Goal: Task Accomplishment & Management: Manage account settings

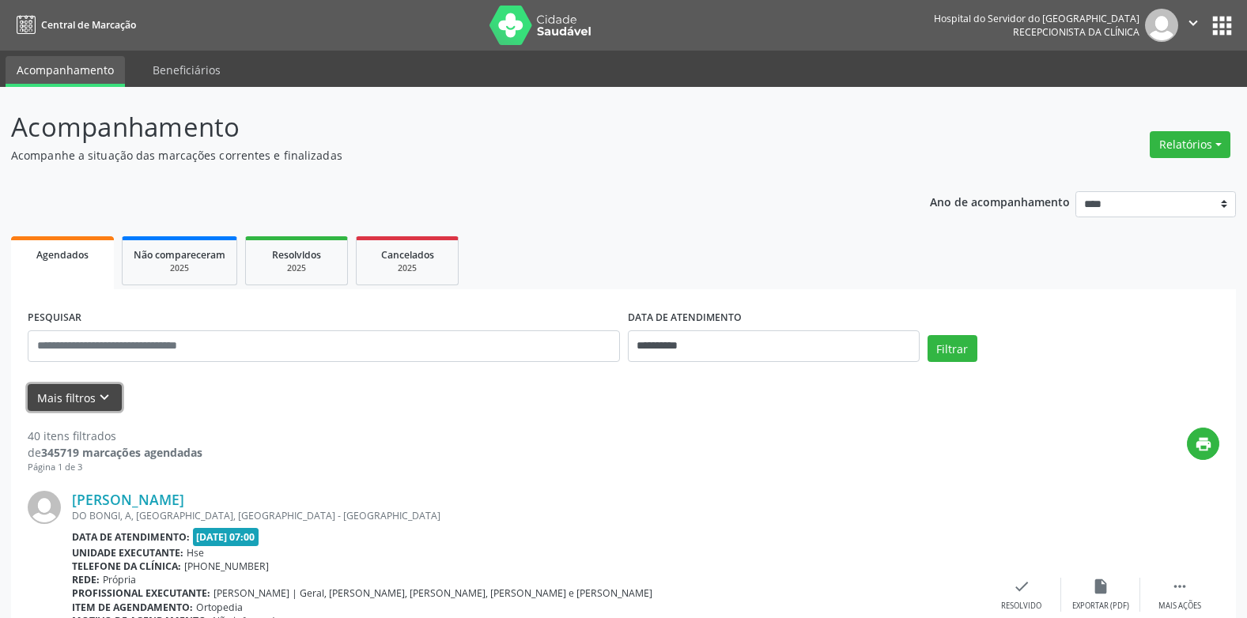
click at [107, 393] on icon "keyboard_arrow_down" at bounding box center [104, 397] width 17 height 17
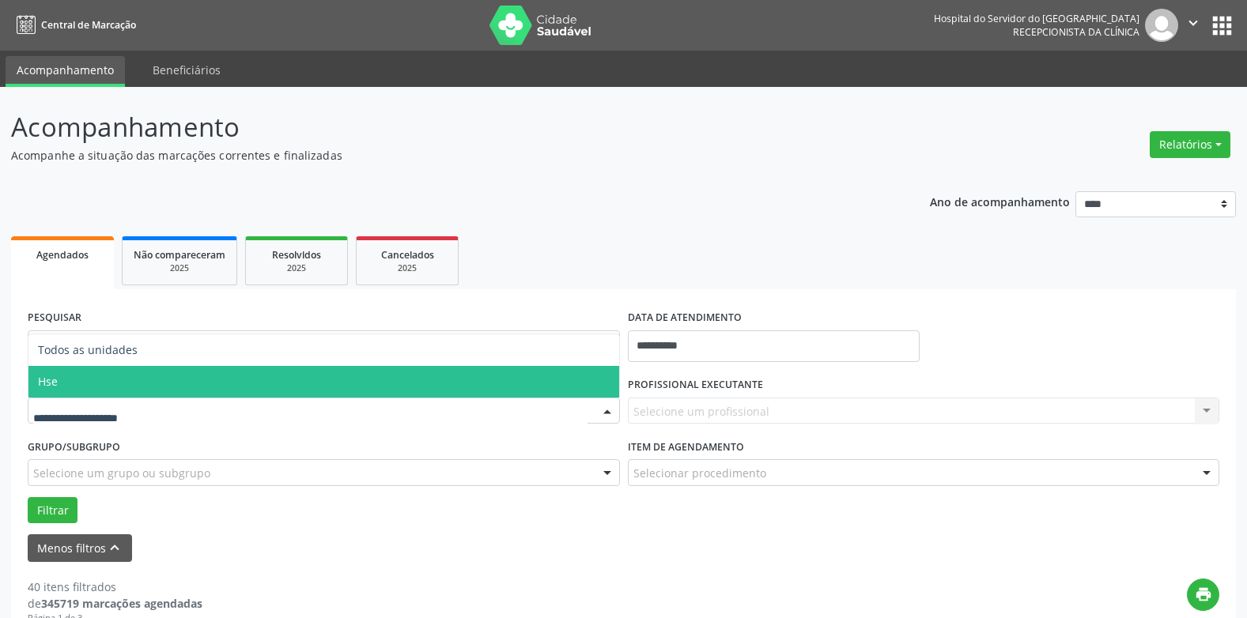
click at [90, 383] on span "Hse" at bounding box center [323, 382] width 591 height 32
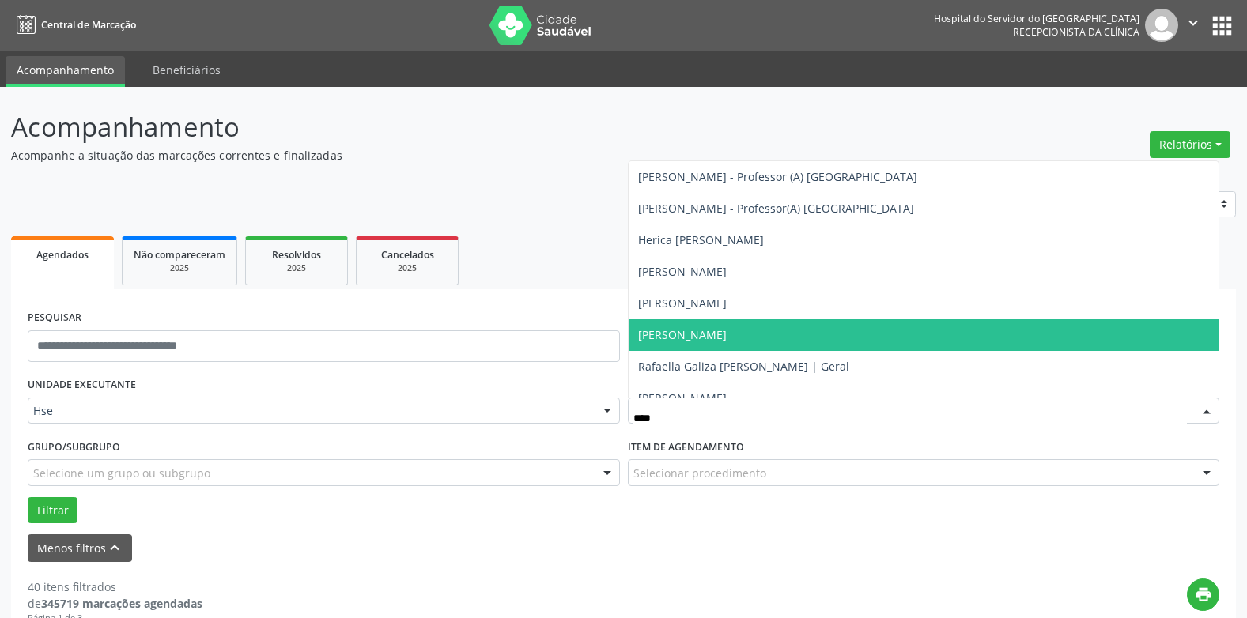
type input "*****"
click at [705, 343] on span "[PERSON_NAME]" at bounding box center [923, 335] width 591 height 32
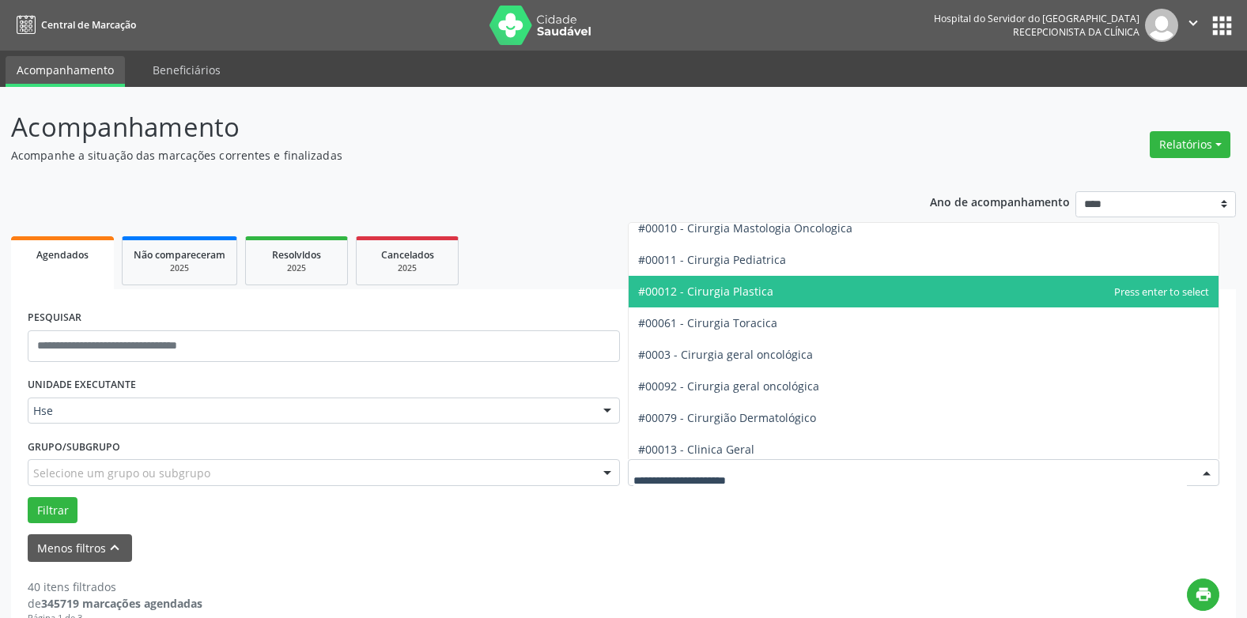
scroll to position [395, 0]
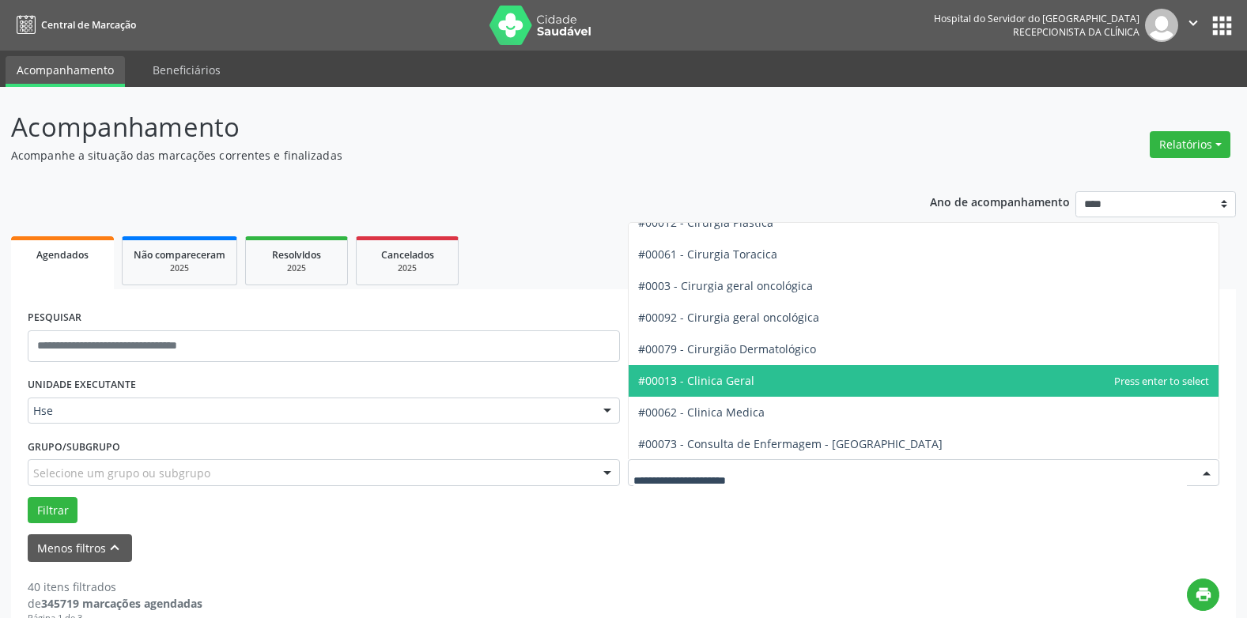
click at [730, 381] on span "#00013 - Clinica Geral" at bounding box center [696, 380] width 116 height 15
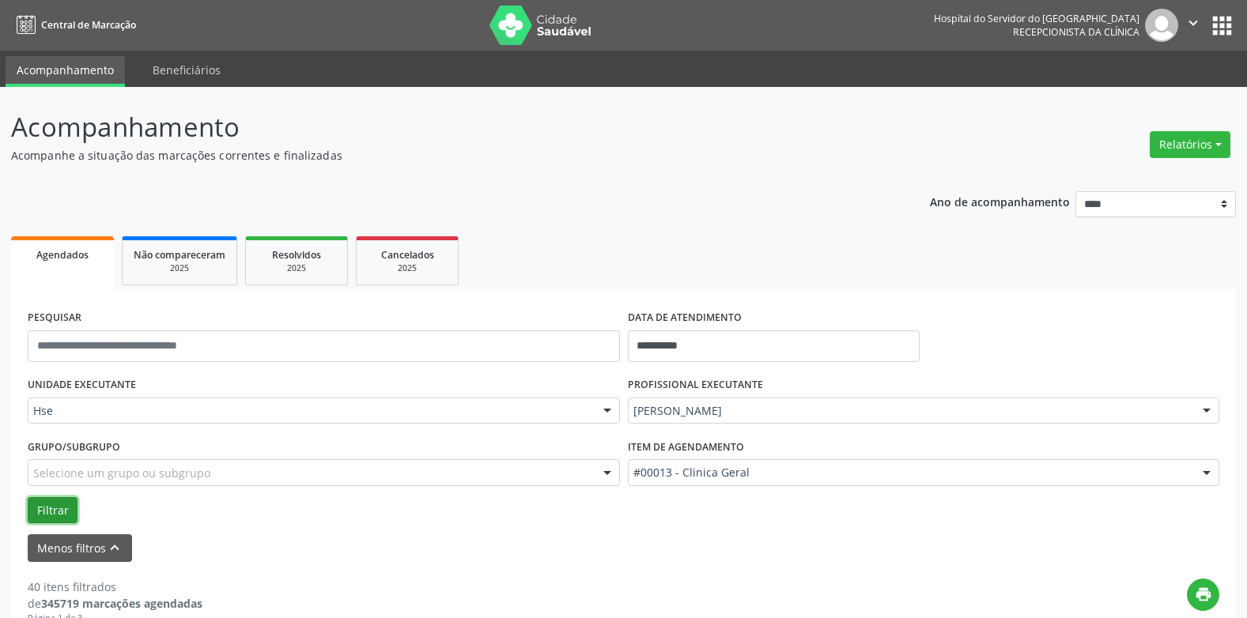
click at [53, 502] on button "Filtrar" at bounding box center [53, 510] width 50 height 27
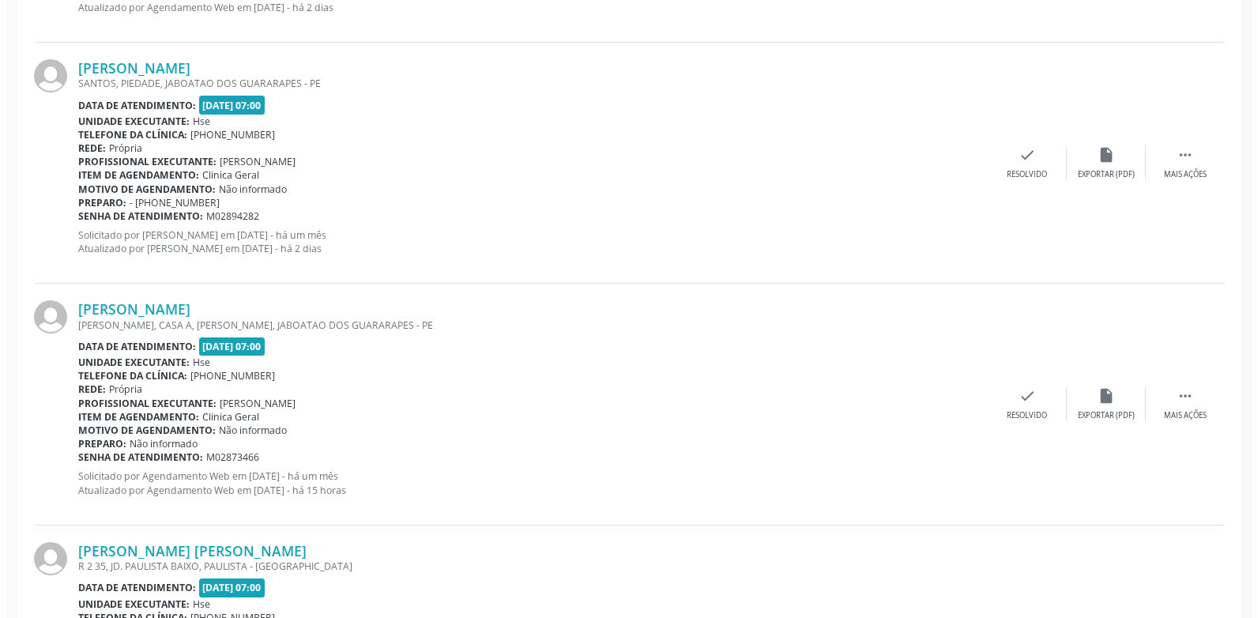
scroll to position [3241, 0]
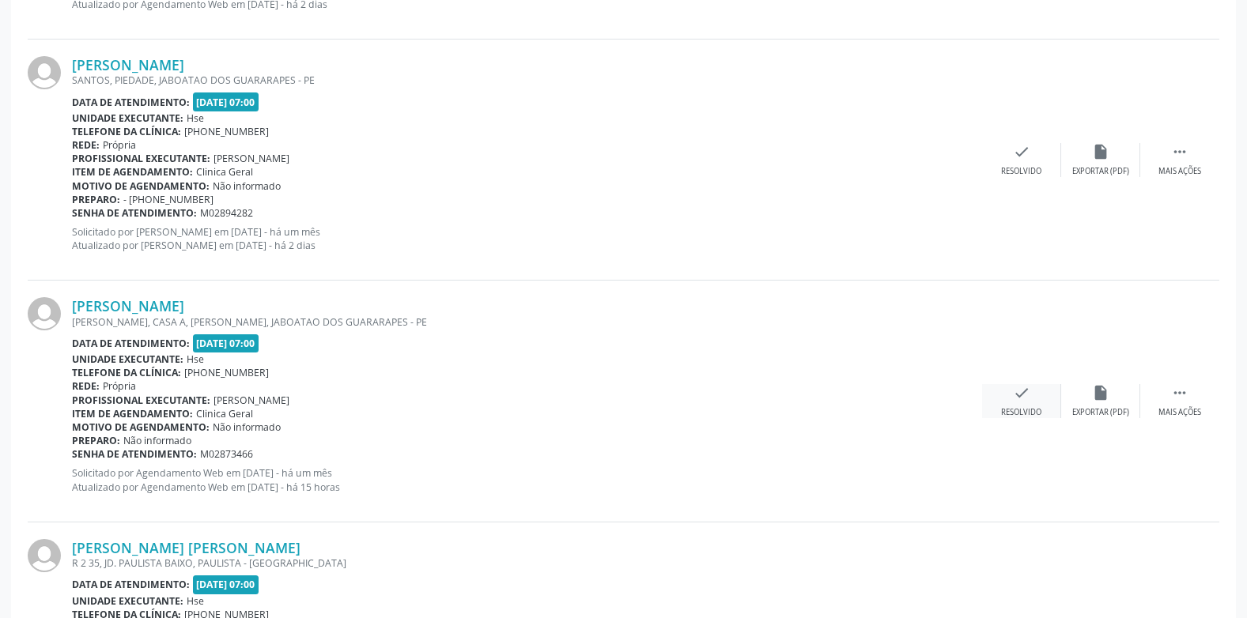
click at [1021, 391] on icon "check" at bounding box center [1021, 392] width 17 height 17
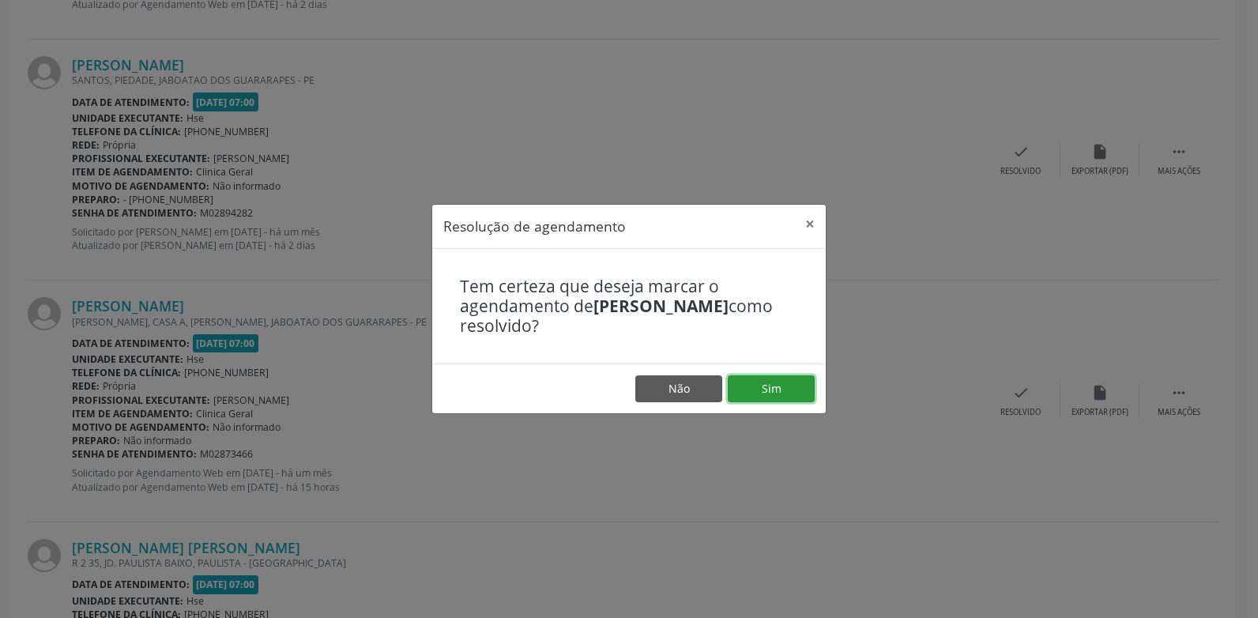
click at [787, 393] on button "Sim" at bounding box center [771, 388] width 87 height 27
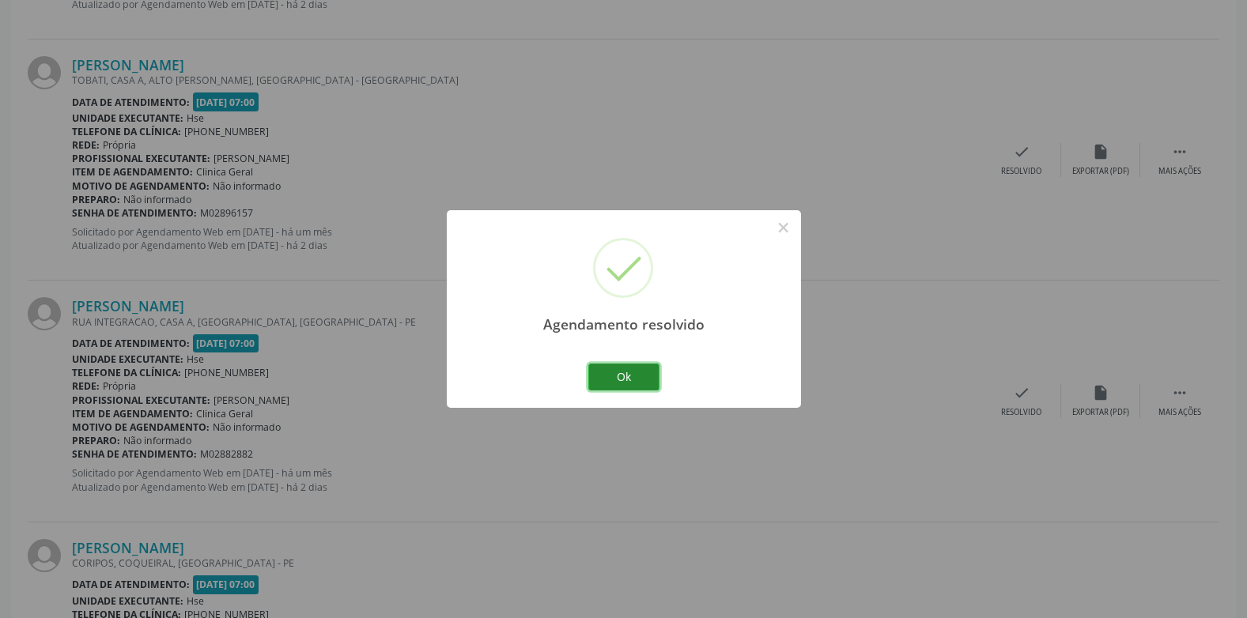
click at [621, 381] on button "Ok" at bounding box center [623, 377] width 71 height 27
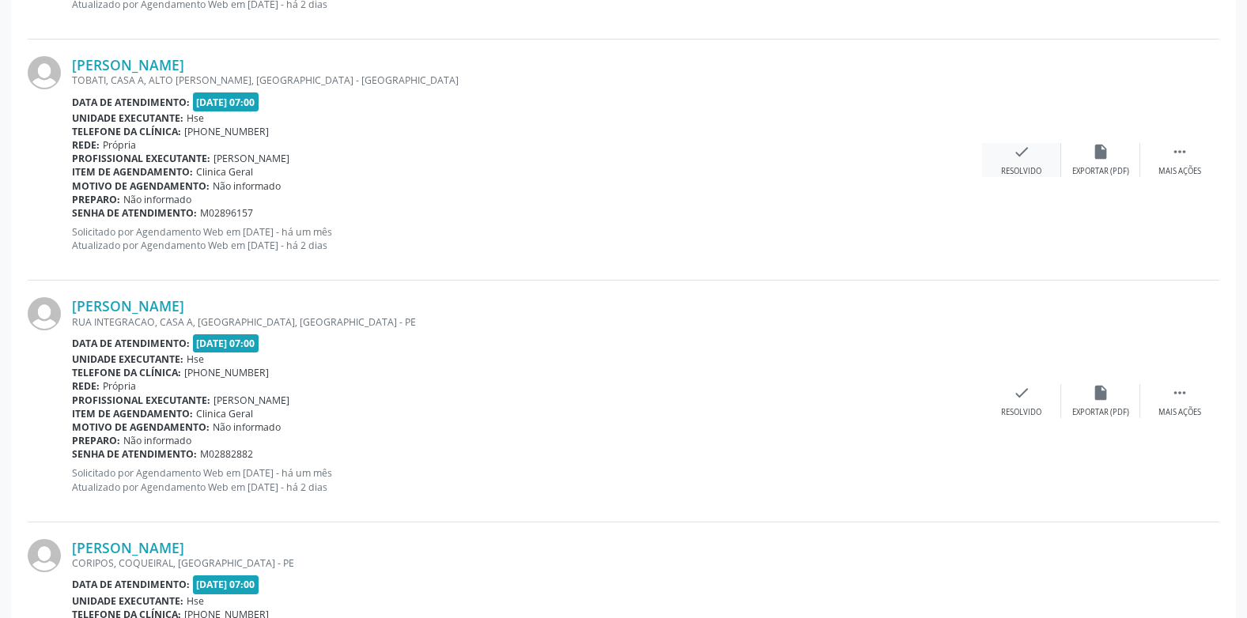
click at [1017, 160] on div "check Resolvido" at bounding box center [1021, 160] width 79 height 34
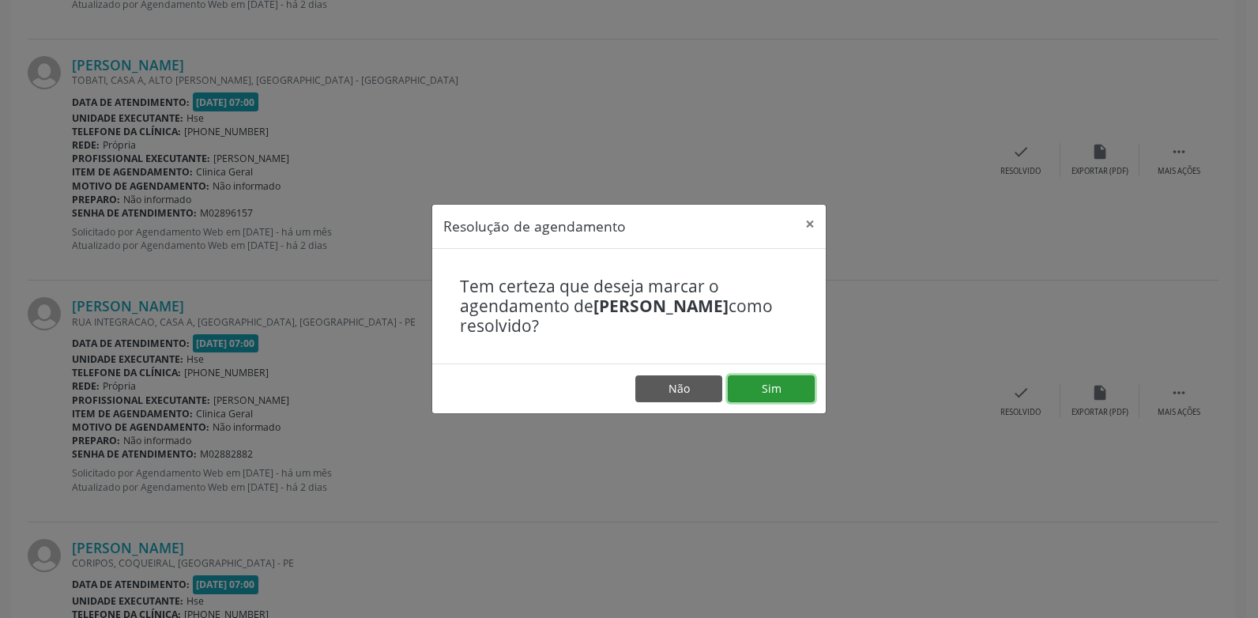
click at [780, 385] on button "Sim" at bounding box center [771, 388] width 87 height 27
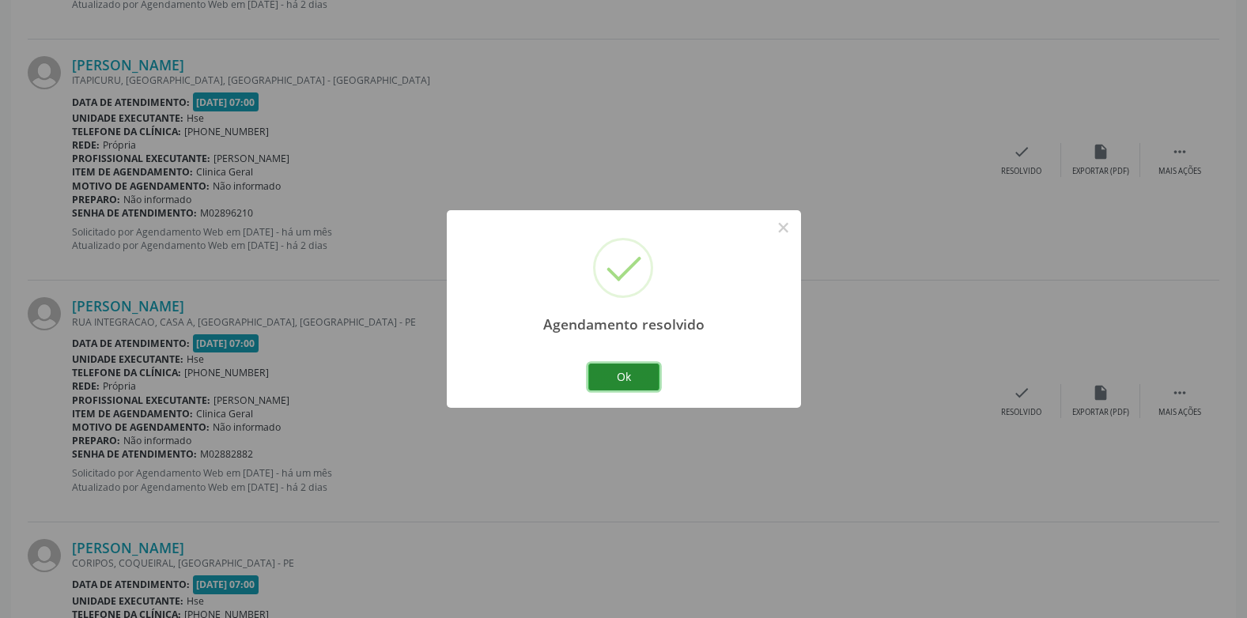
click at [633, 374] on button "Ok" at bounding box center [623, 377] width 71 height 27
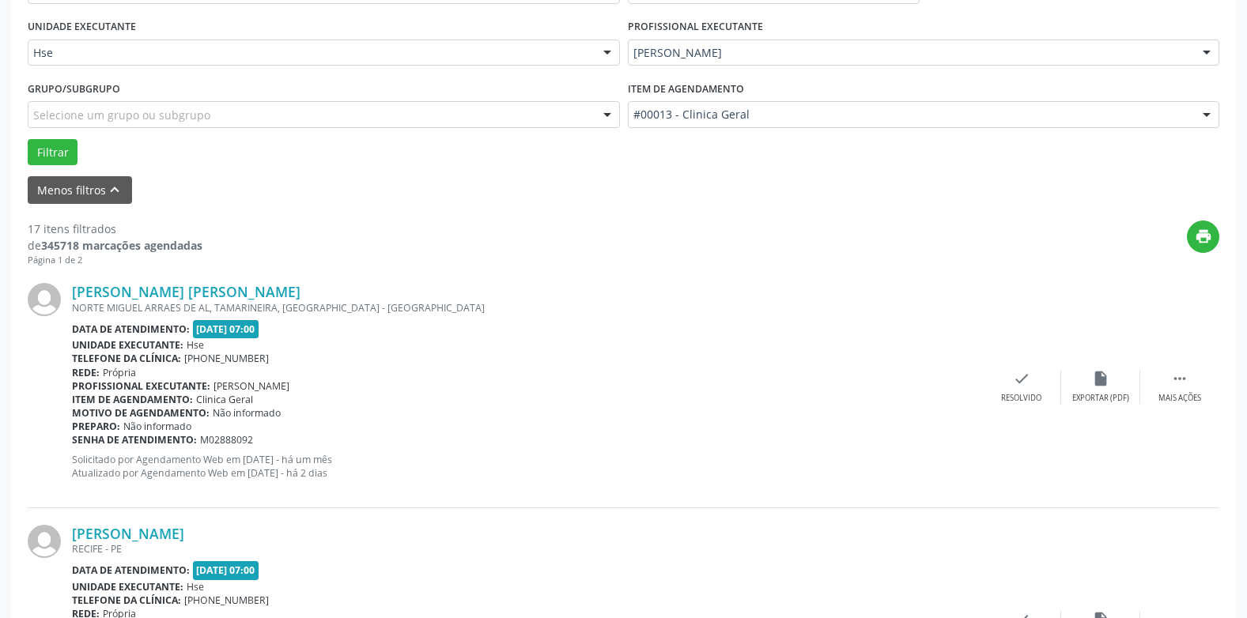
scroll to position [395, 0]
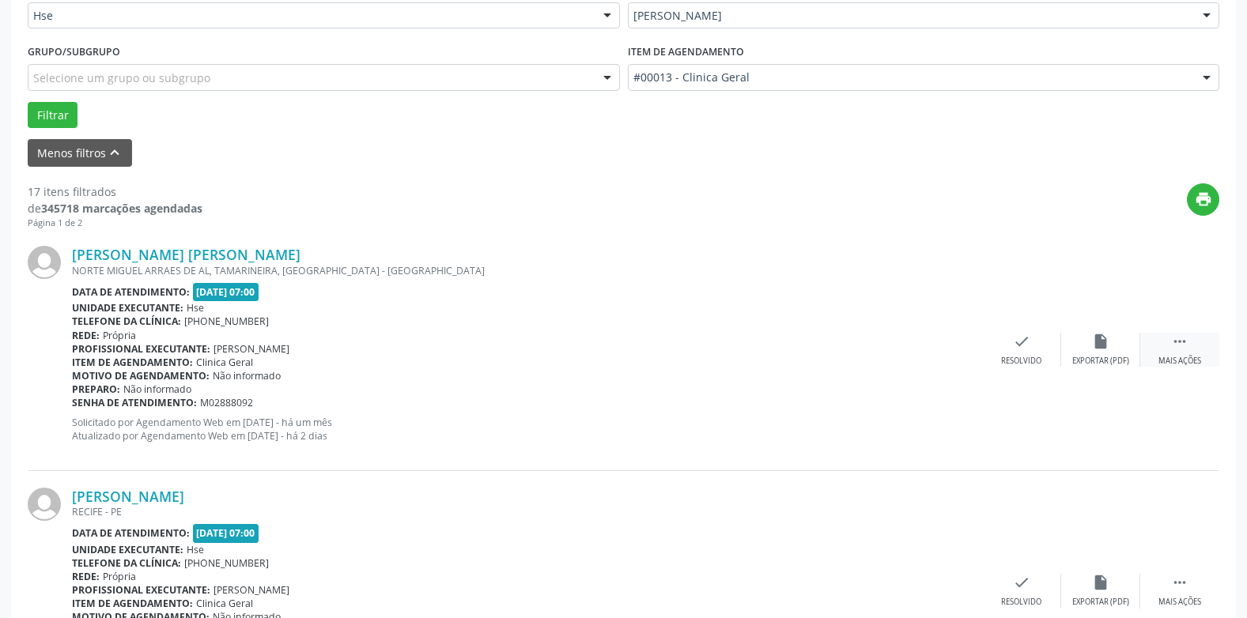
click at [1171, 336] on icon "" at bounding box center [1179, 341] width 17 height 17
click at [1098, 341] on icon "alarm_off" at bounding box center [1100, 341] width 17 height 17
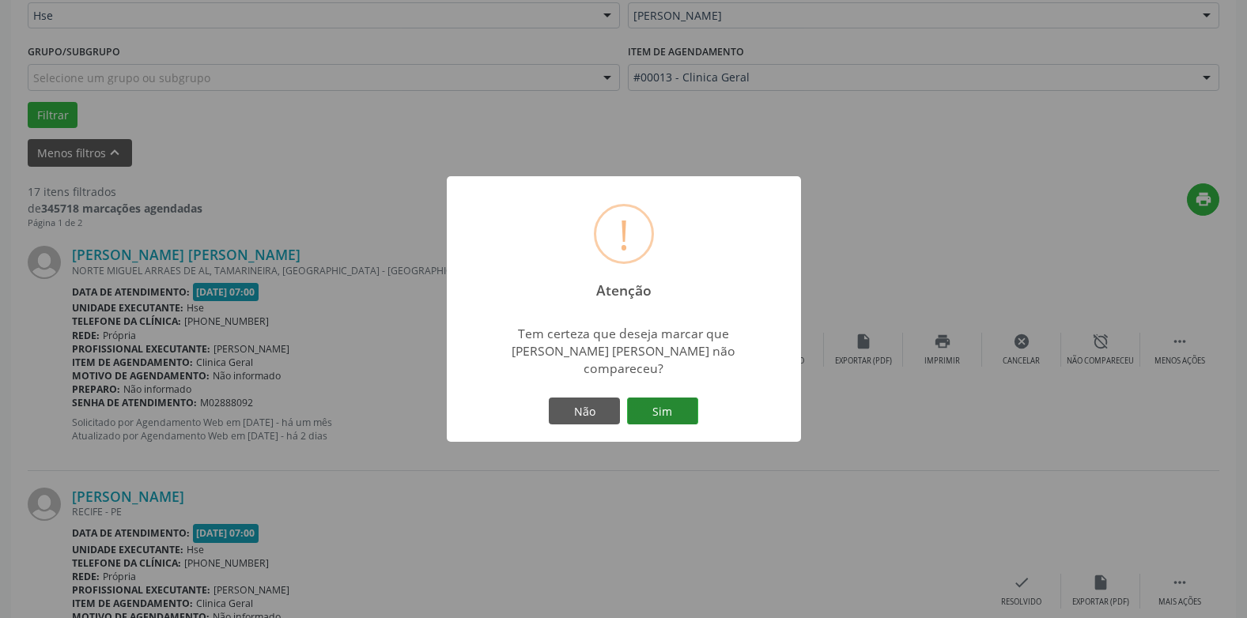
click at [670, 400] on button "Sim" at bounding box center [662, 411] width 71 height 27
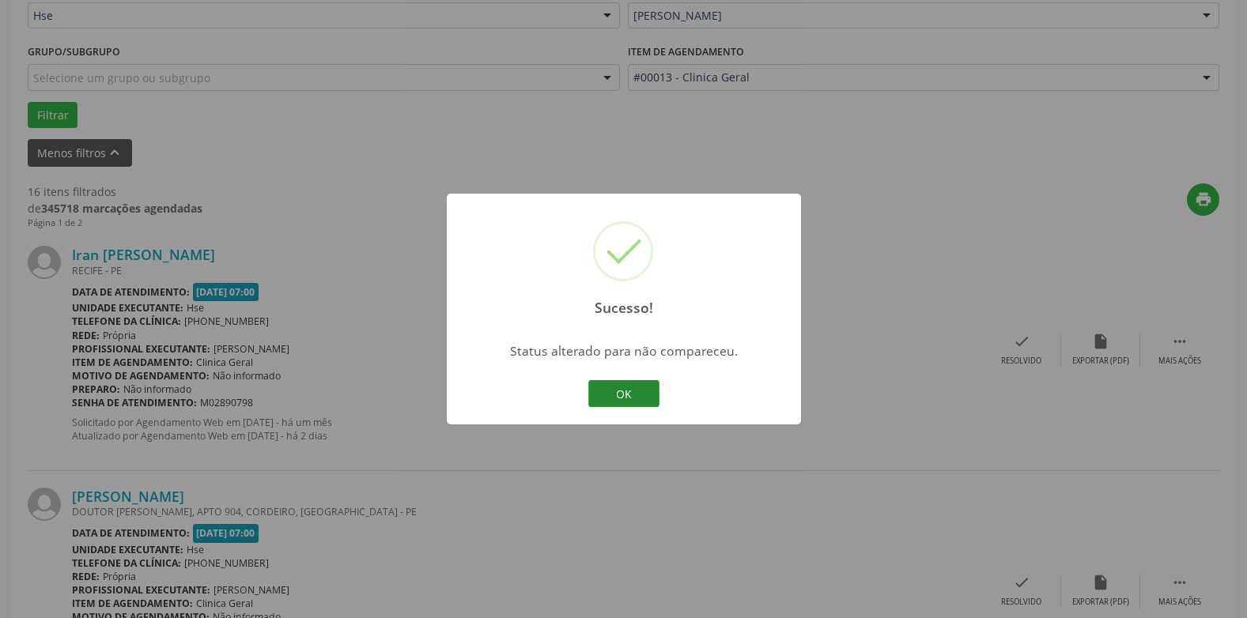
click at [625, 387] on button "OK" at bounding box center [623, 393] width 71 height 27
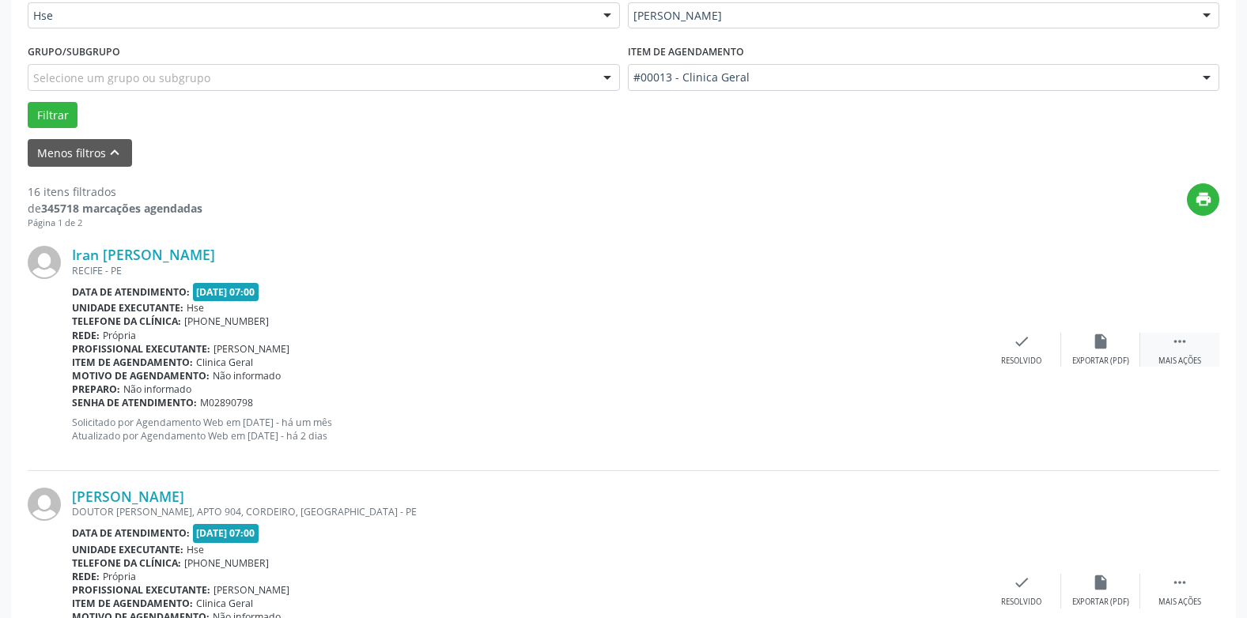
click at [1170, 341] on div " Mais ações" at bounding box center [1179, 350] width 79 height 34
click at [1111, 350] on div "alarm_off Não compareceu" at bounding box center [1100, 350] width 79 height 34
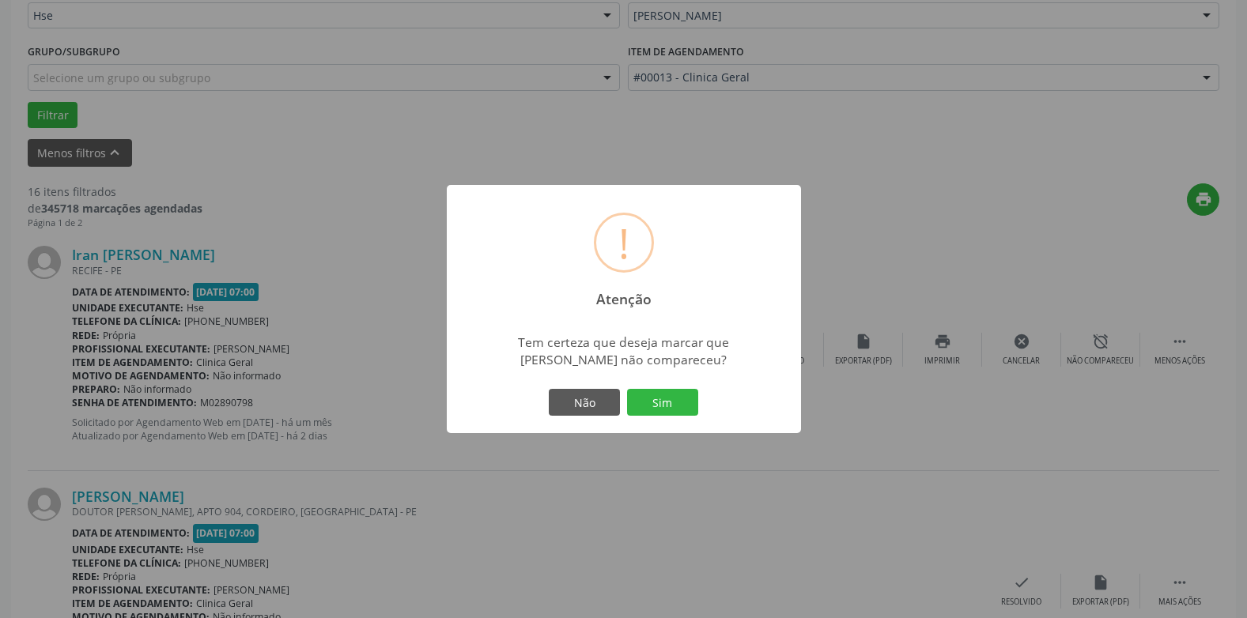
click at [666, 388] on div "Não Sim" at bounding box center [623, 402] width 157 height 33
click at [662, 402] on button "Sim" at bounding box center [662, 402] width 71 height 27
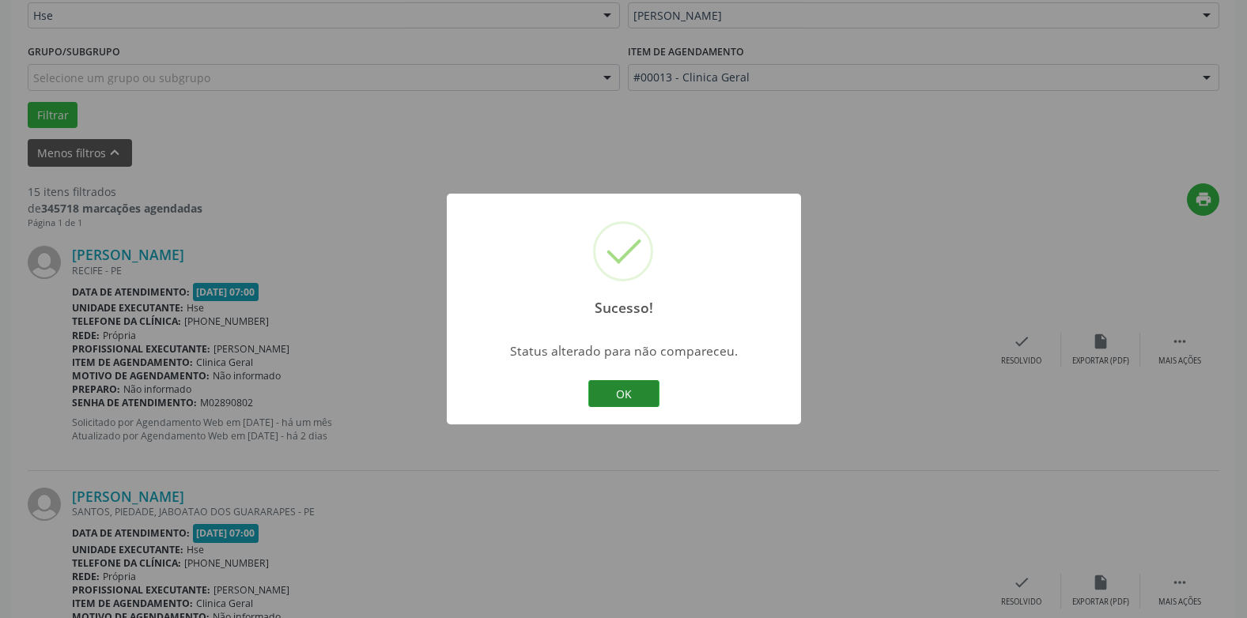
click at [617, 389] on button "OK" at bounding box center [623, 393] width 71 height 27
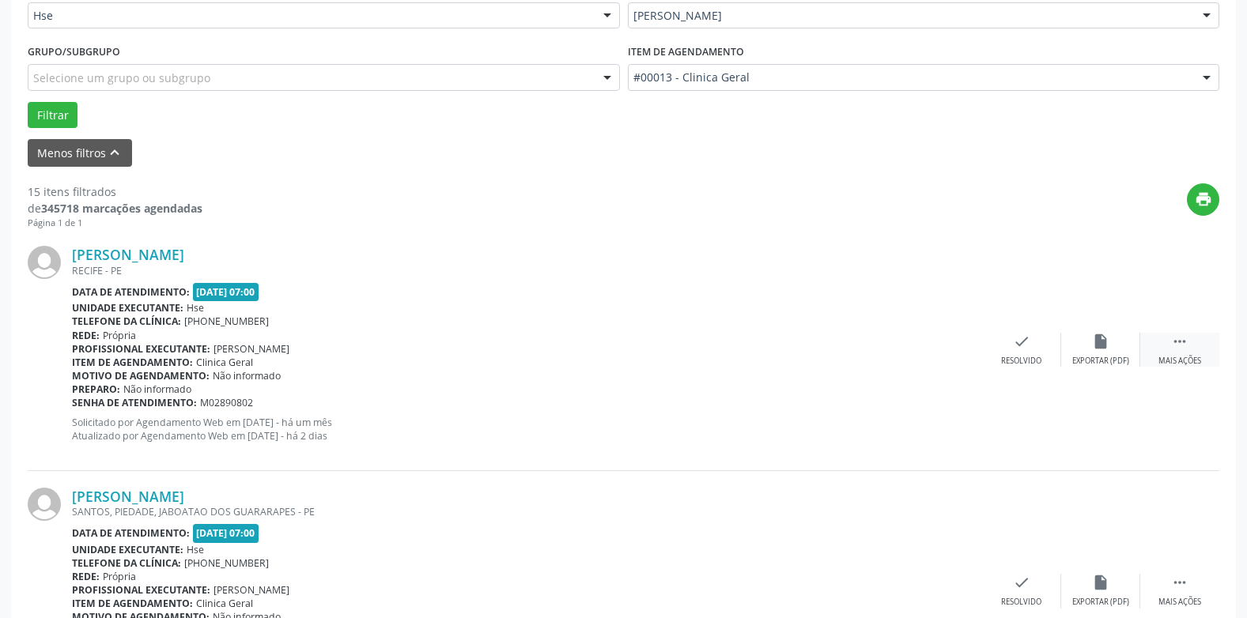
click at [1175, 348] on icon "" at bounding box center [1179, 341] width 17 height 17
click at [1096, 350] on icon "alarm_off" at bounding box center [1100, 341] width 17 height 17
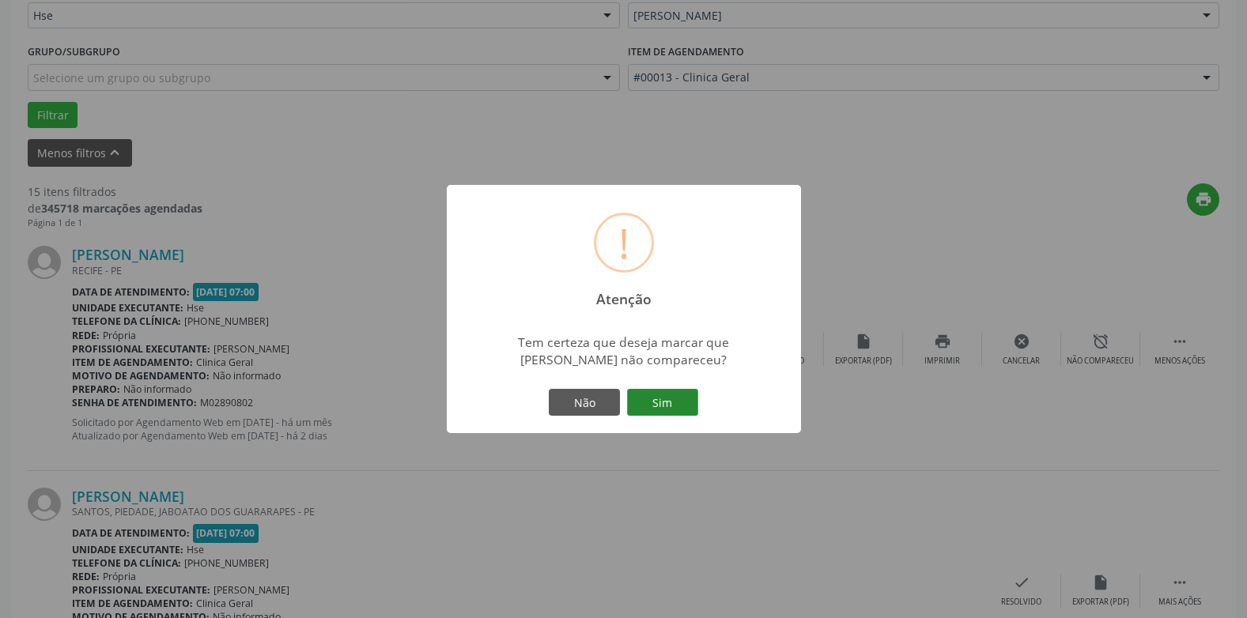
click at [672, 399] on button "Sim" at bounding box center [662, 402] width 71 height 27
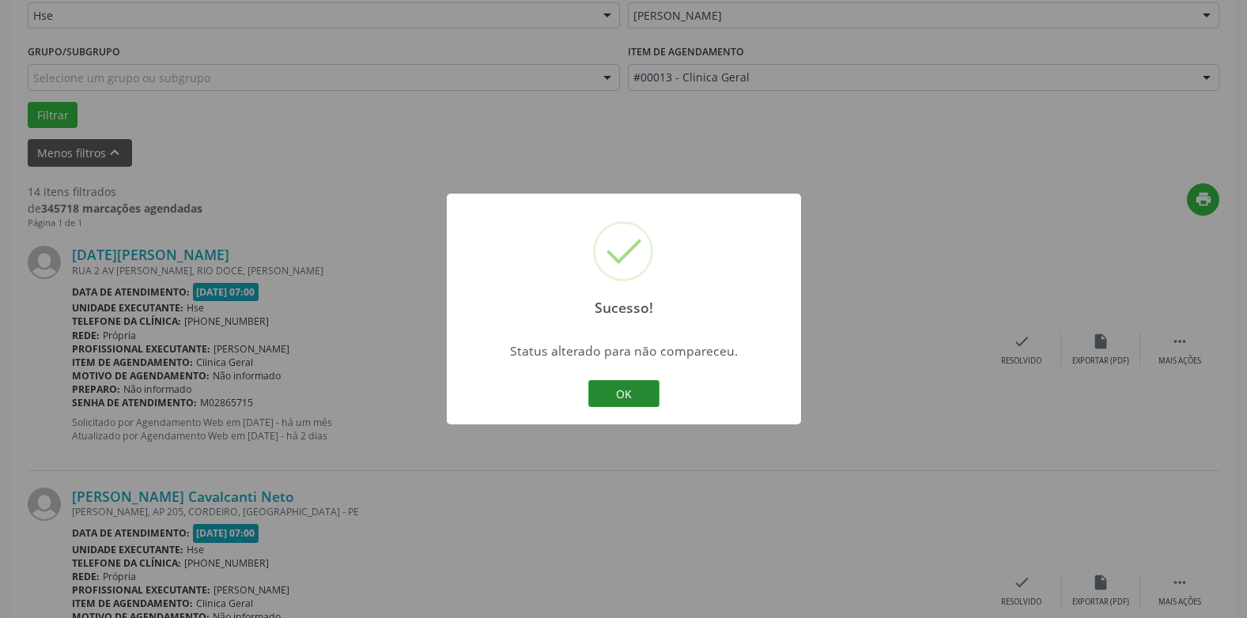
click at [621, 387] on button "OK" at bounding box center [623, 393] width 71 height 27
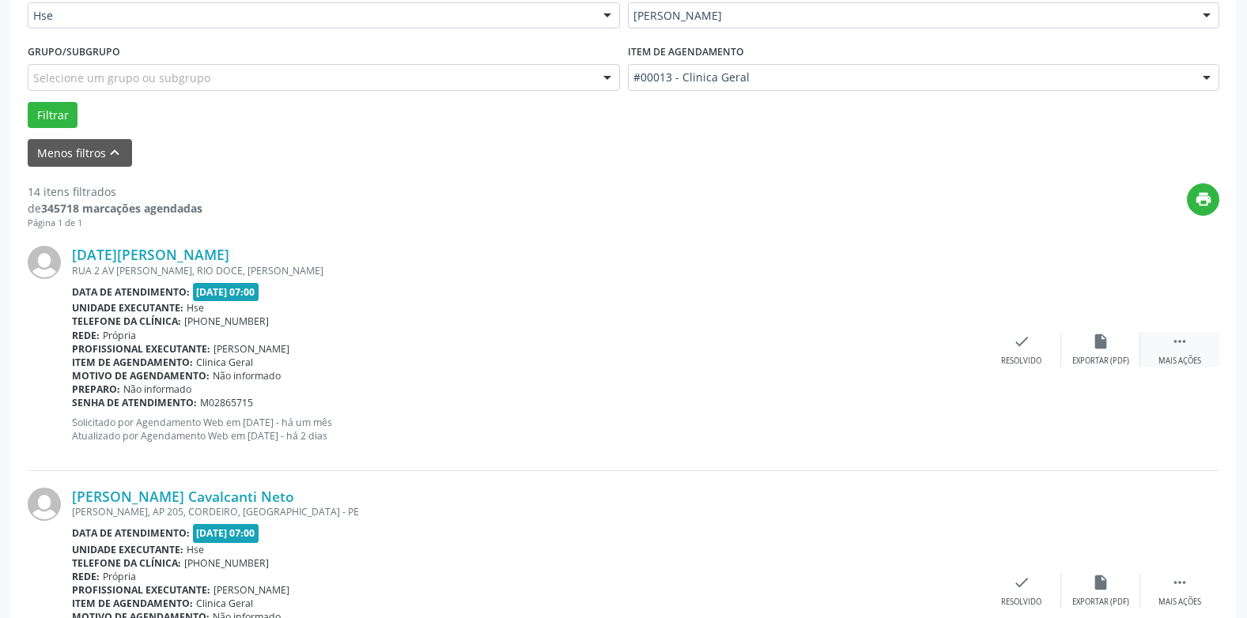
click at [1183, 341] on icon "" at bounding box center [1179, 341] width 17 height 17
click at [1101, 350] on icon "alarm_off" at bounding box center [1100, 341] width 17 height 17
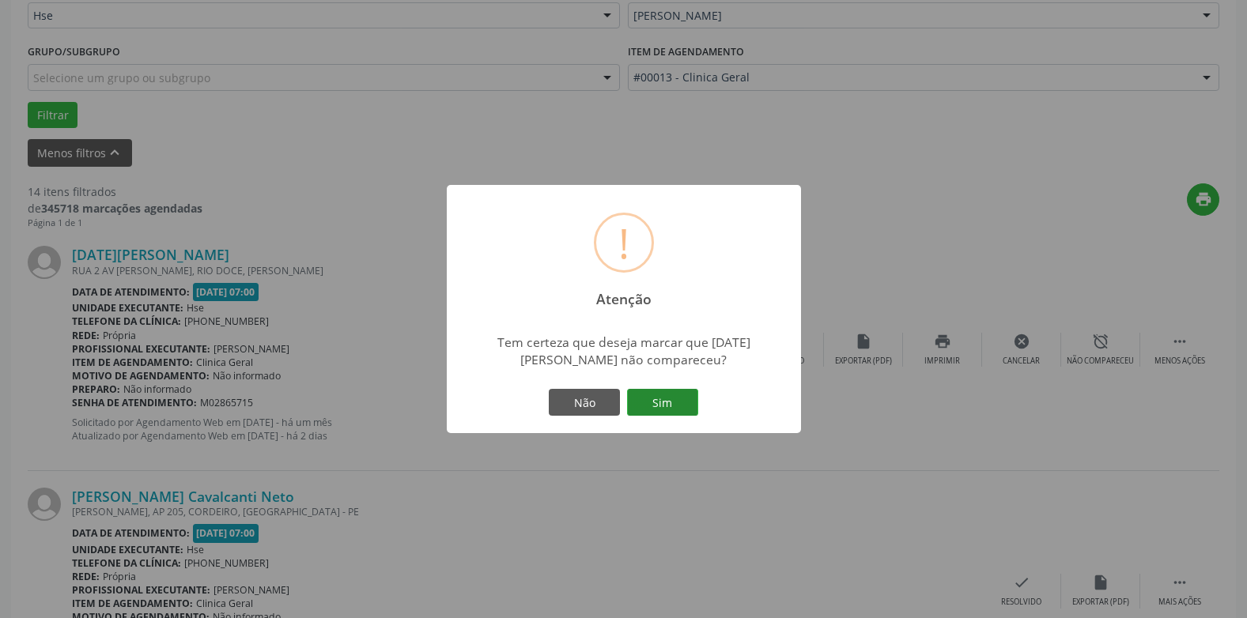
click at [664, 394] on button "Sim" at bounding box center [662, 402] width 71 height 27
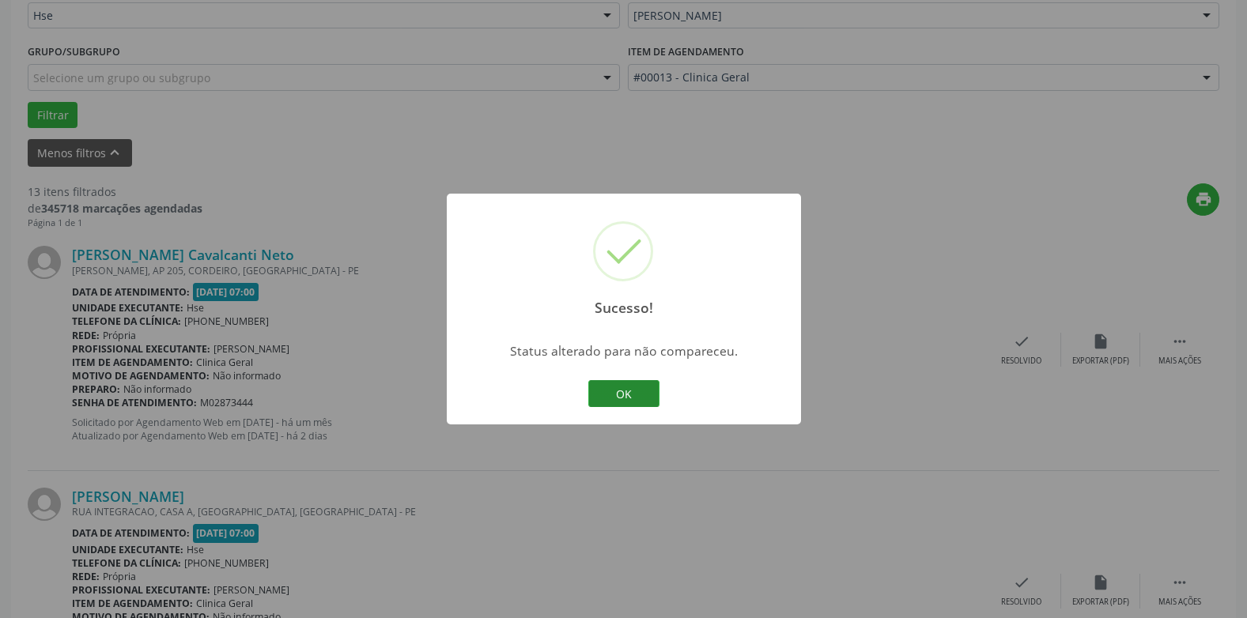
click at [630, 384] on button "OK" at bounding box center [623, 393] width 71 height 27
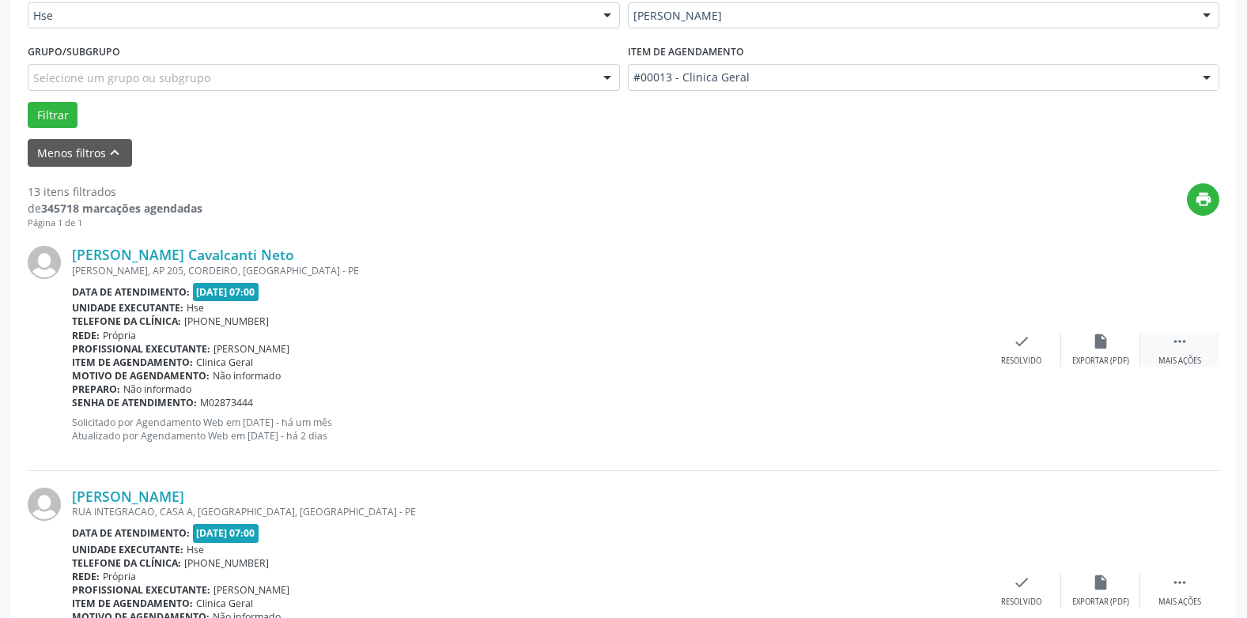
click at [1190, 345] on div " Mais ações" at bounding box center [1179, 350] width 79 height 34
click at [1107, 346] on icon "alarm_off" at bounding box center [1100, 341] width 17 height 17
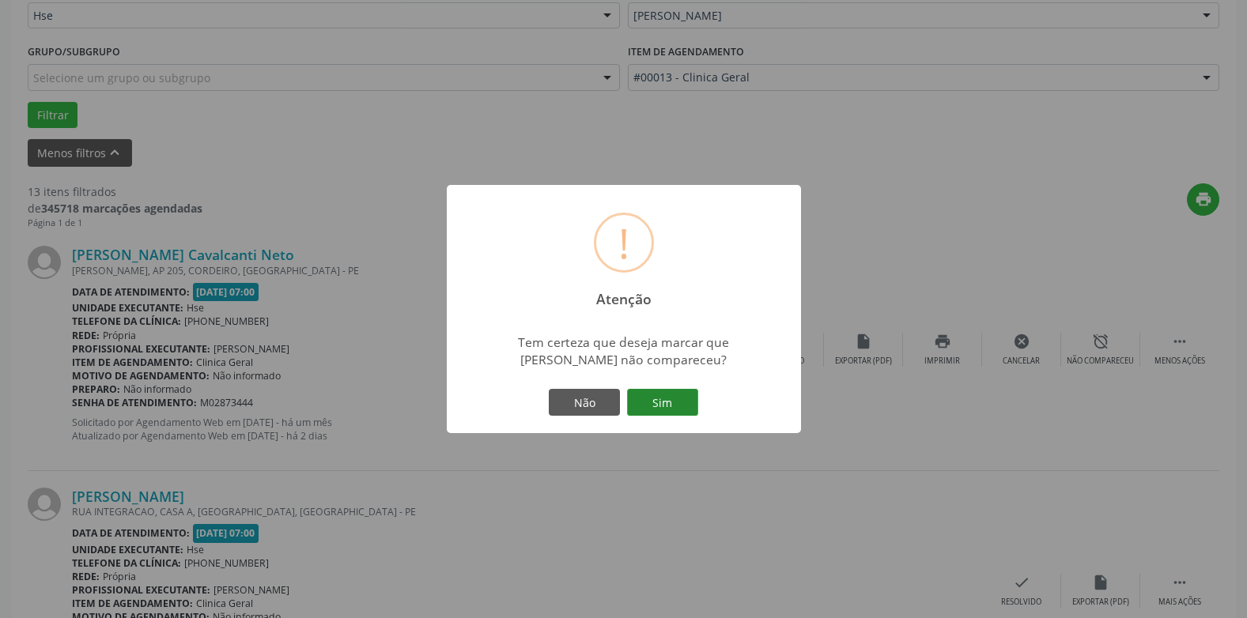
click at [669, 406] on button "Sim" at bounding box center [662, 402] width 71 height 27
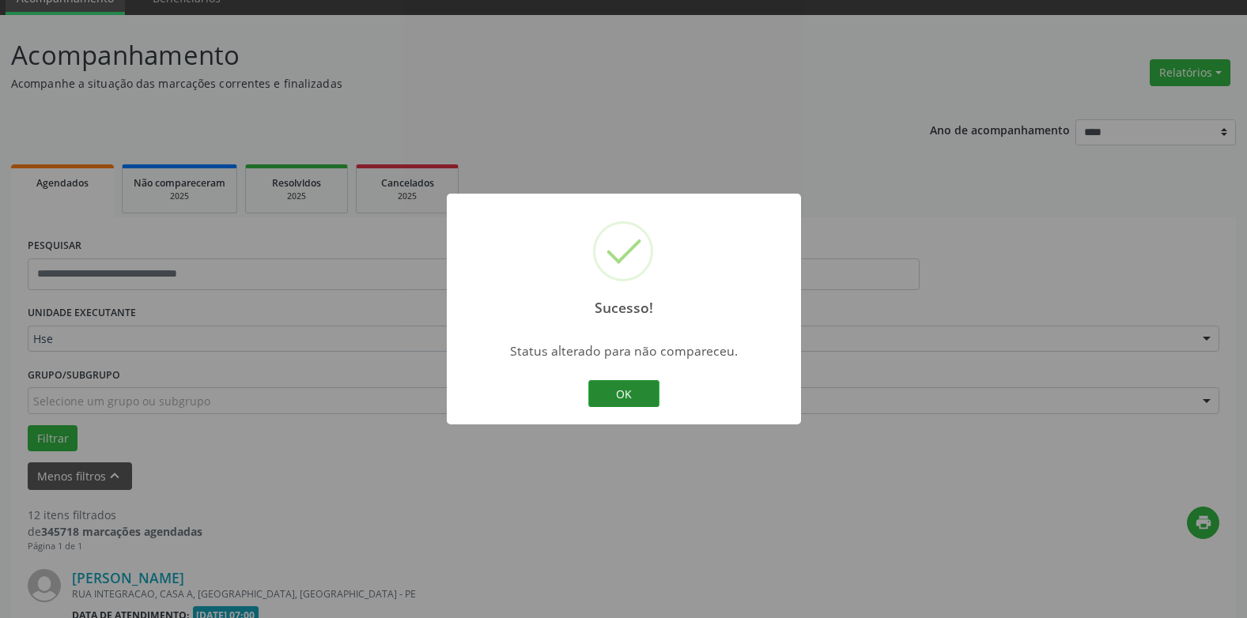
click at [613, 387] on button "OK" at bounding box center [623, 393] width 71 height 27
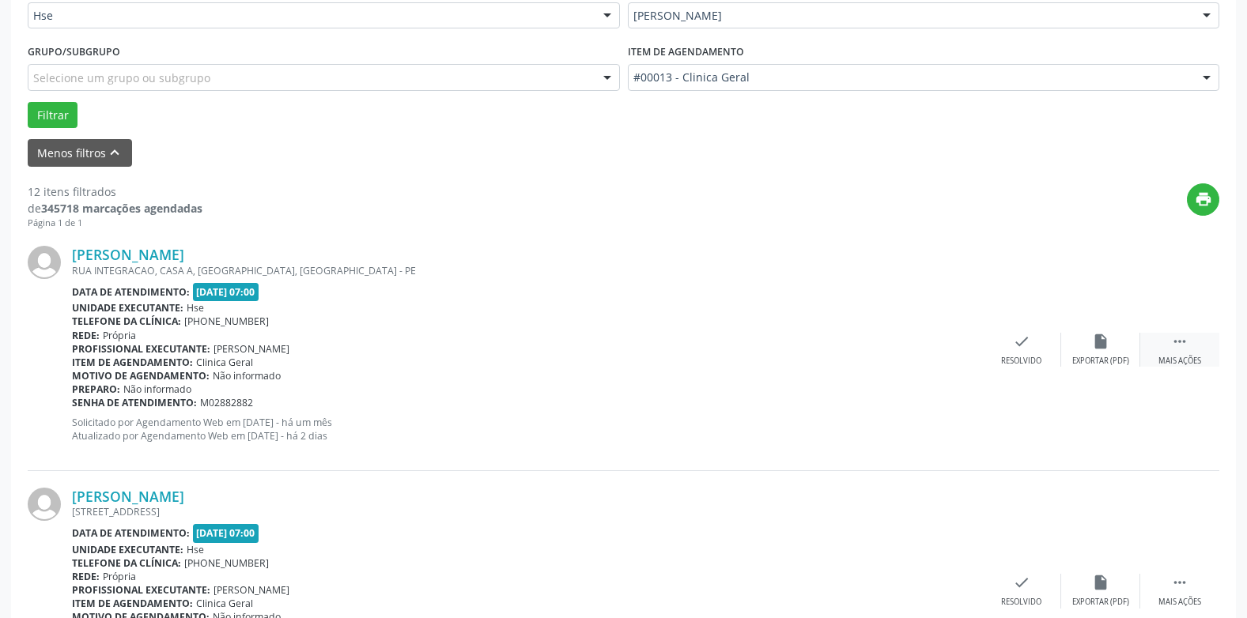
click at [1191, 339] on div " Mais ações" at bounding box center [1179, 350] width 79 height 34
click at [1095, 342] on icon "alarm_off" at bounding box center [1100, 341] width 17 height 17
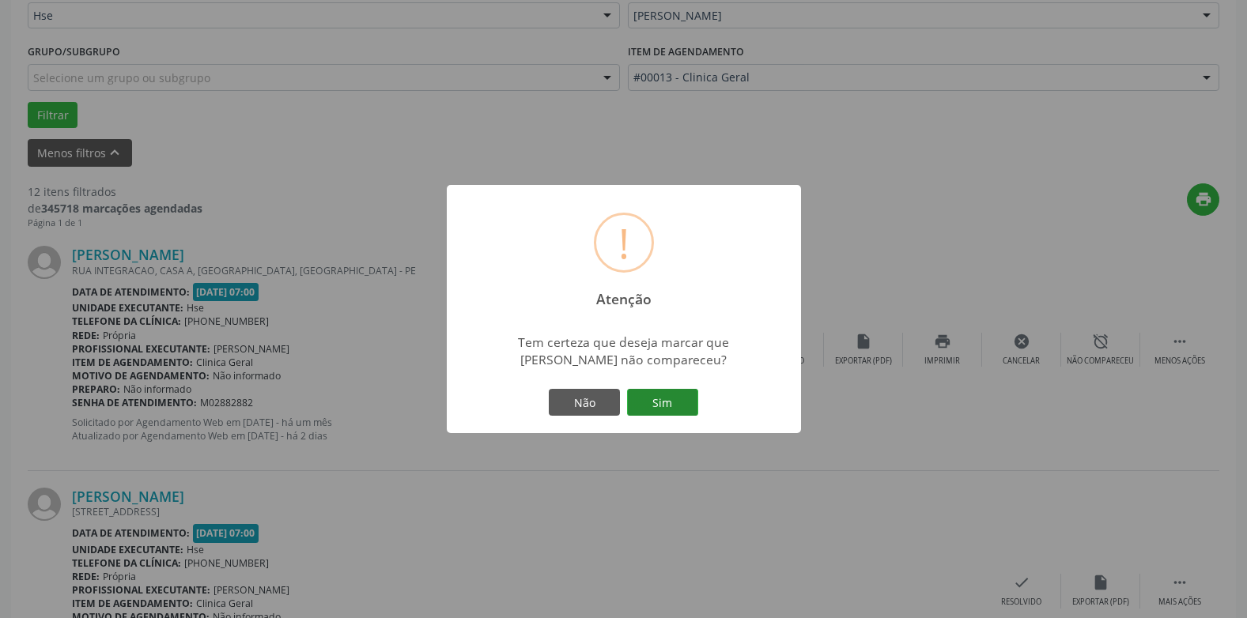
click at [646, 398] on button "Sim" at bounding box center [662, 402] width 71 height 27
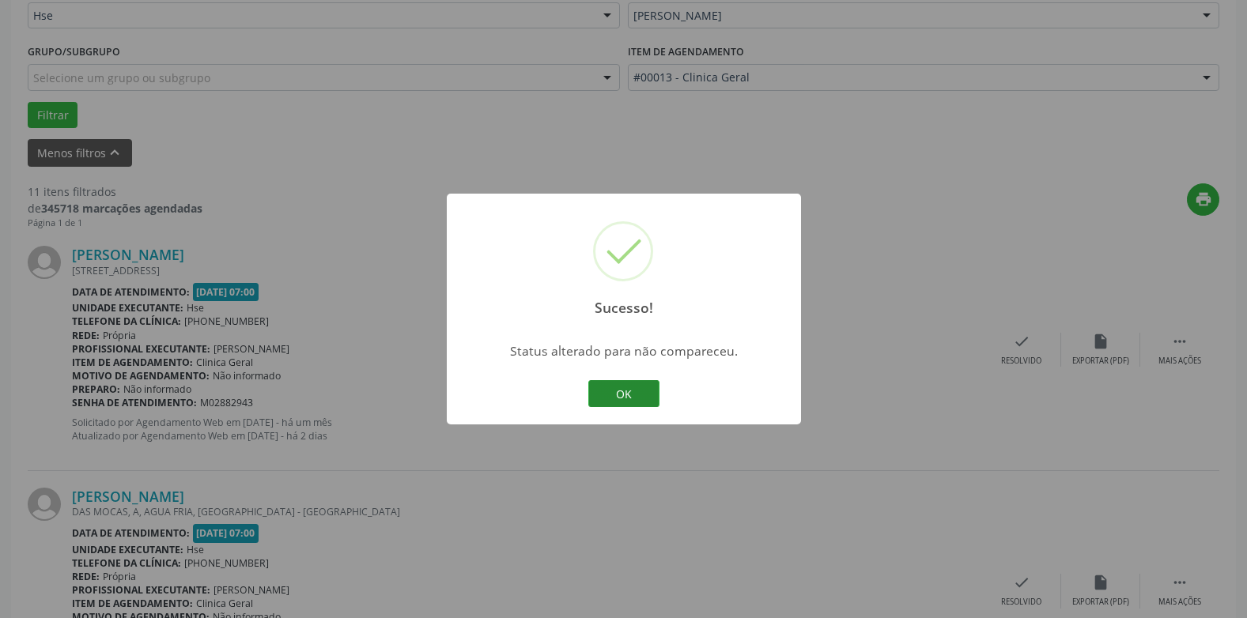
click at [621, 391] on button "OK" at bounding box center [623, 393] width 71 height 27
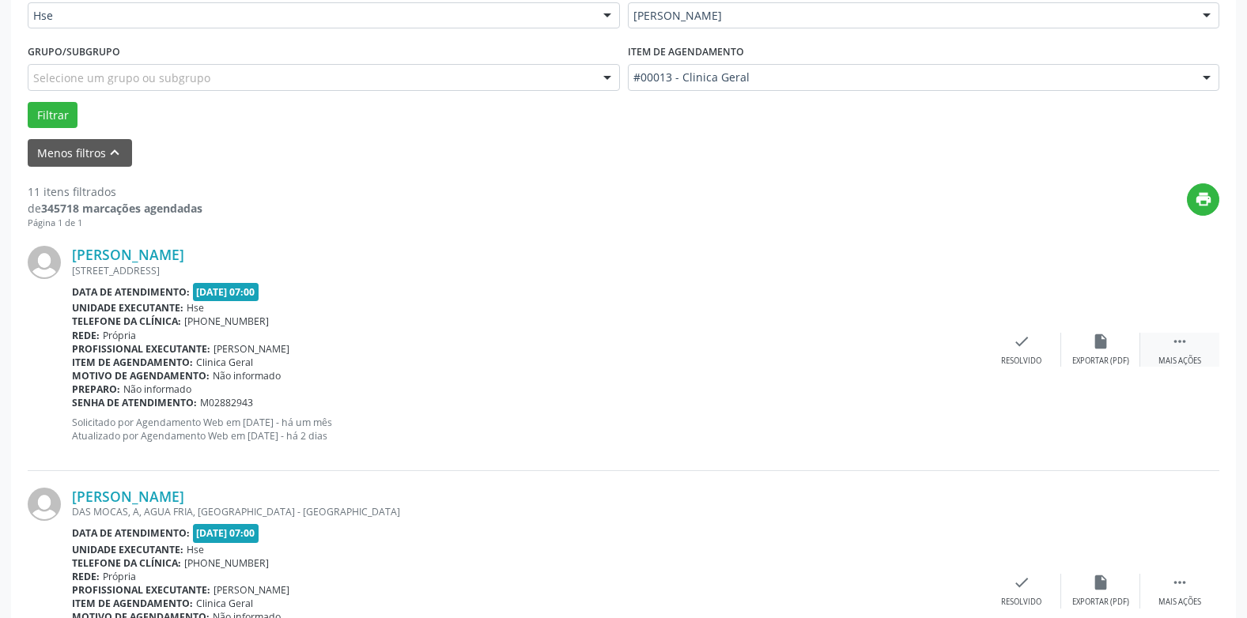
click at [1172, 345] on div " Mais ações" at bounding box center [1179, 350] width 79 height 34
click at [1090, 352] on div "alarm_off Não compareceu" at bounding box center [1100, 350] width 79 height 34
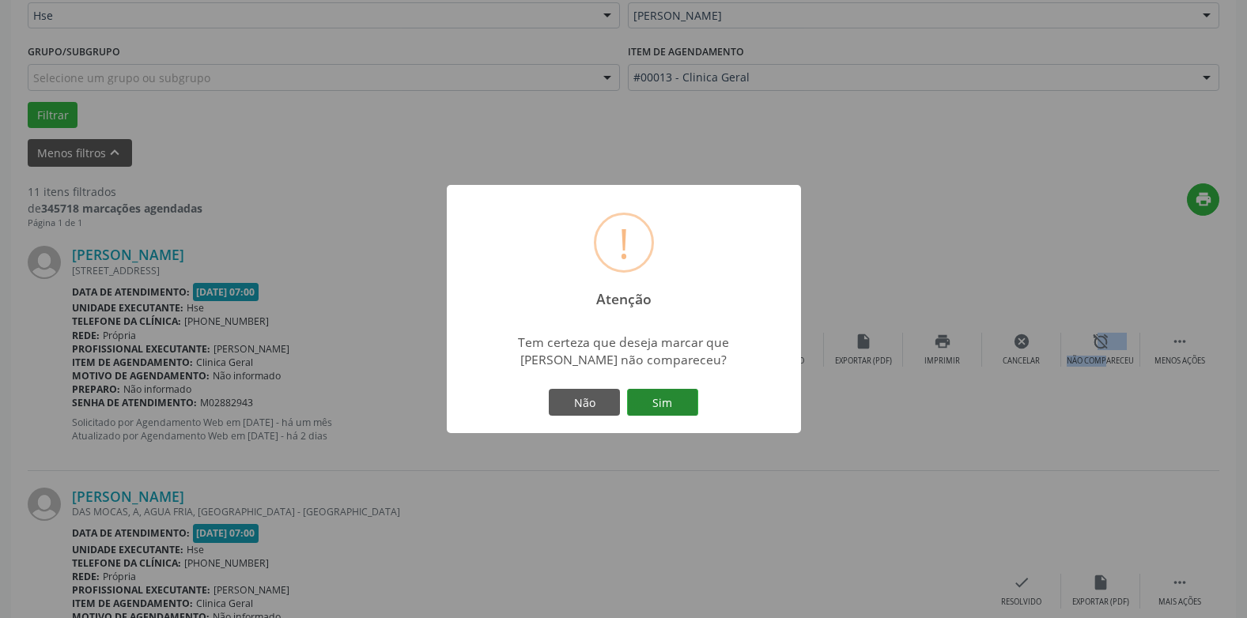
click at [667, 402] on button "Sim" at bounding box center [662, 402] width 71 height 27
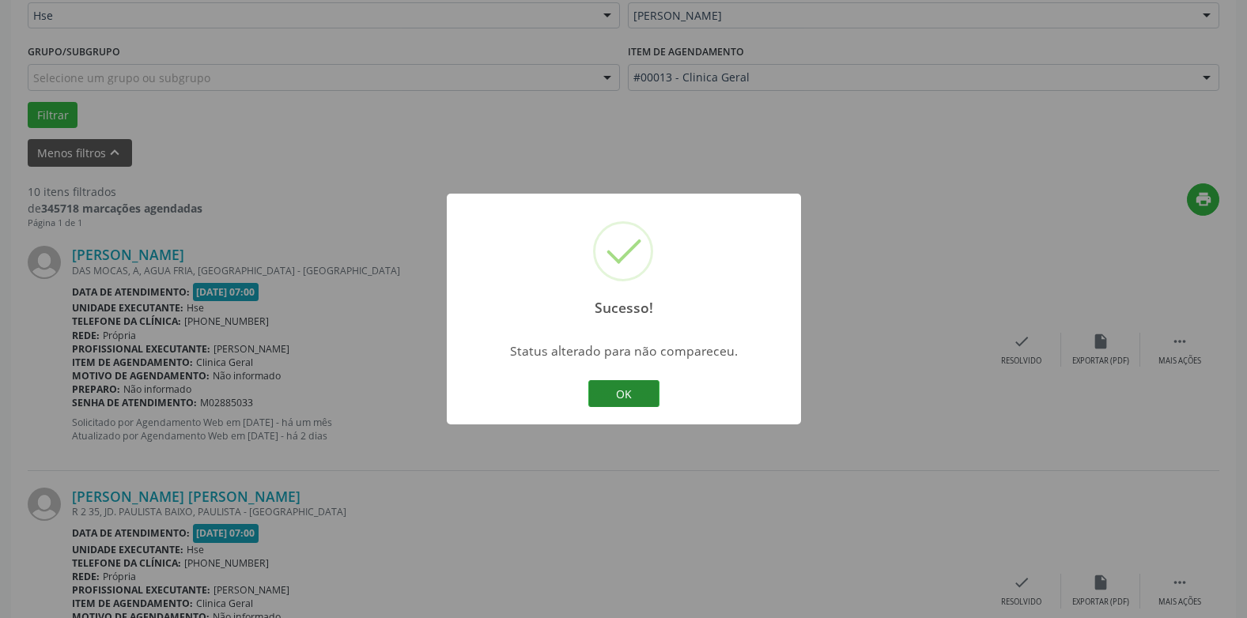
click at [621, 389] on button "OK" at bounding box center [623, 393] width 71 height 27
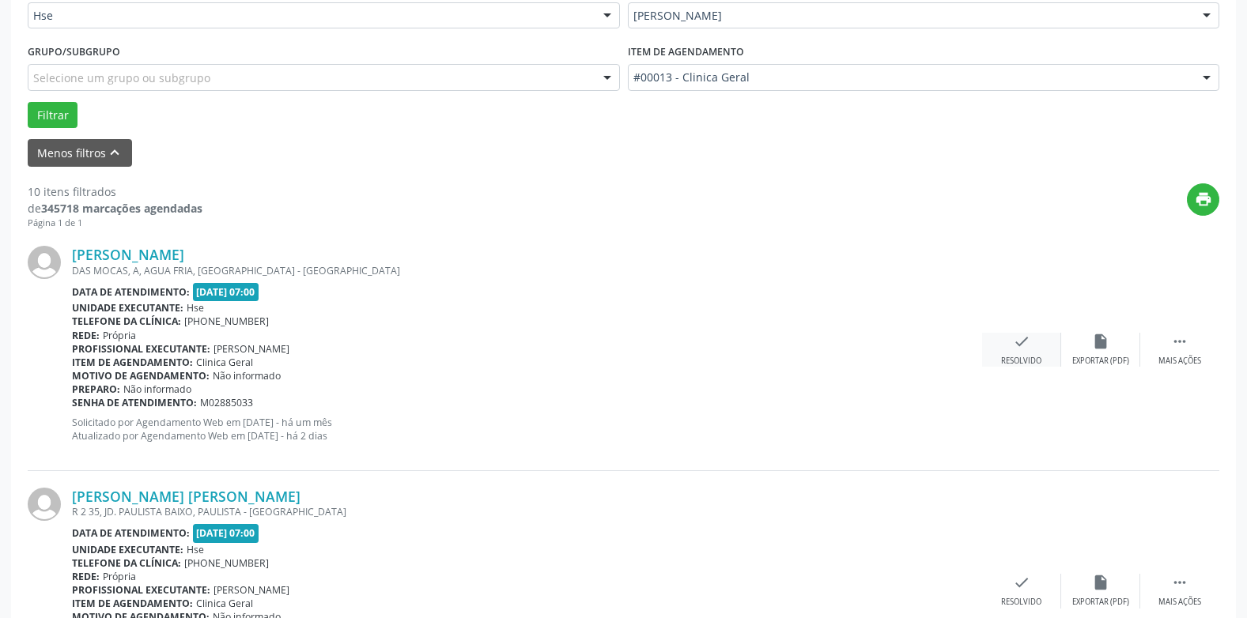
click at [1023, 352] on div "check Resolvido" at bounding box center [1021, 350] width 79 height 34
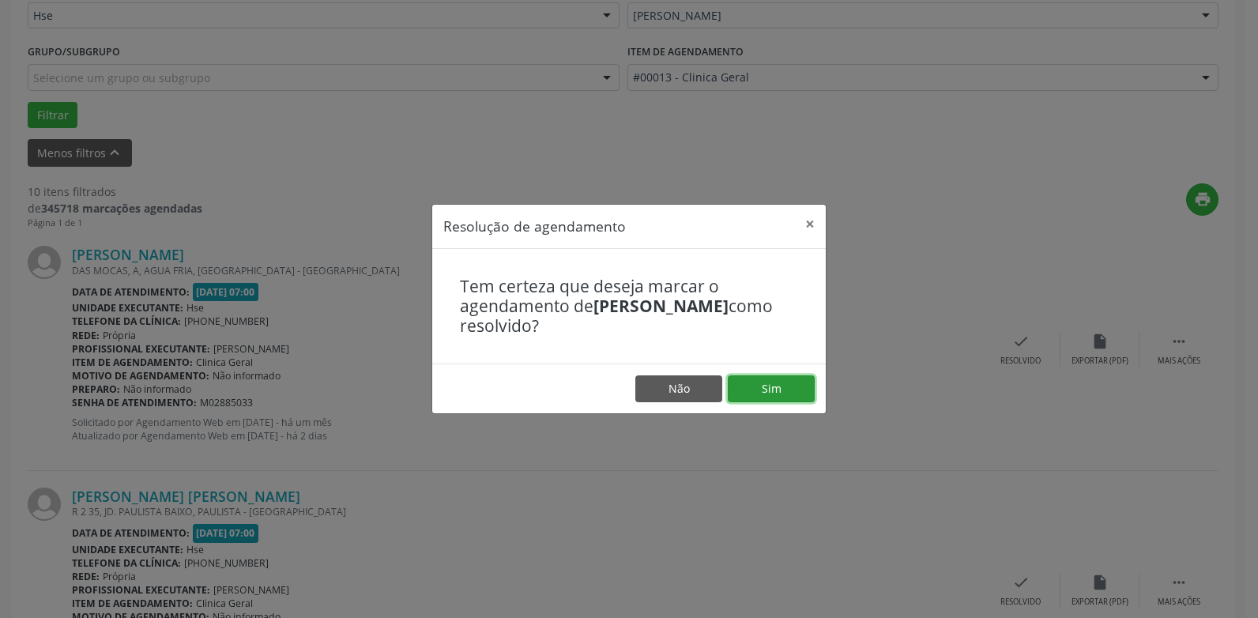
click at [749, 387] on button "Sim" at bounding box center [771, 388] width 87 height 27
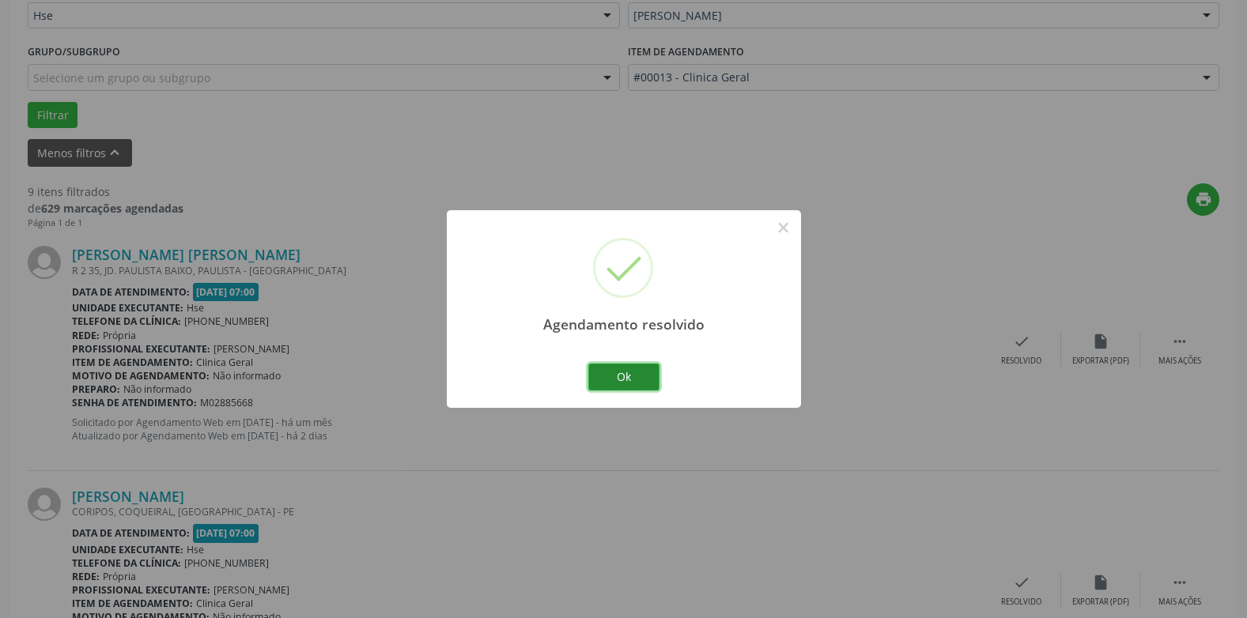
click at [629, 377] on button "Ok" at bounding box center [623, 377] width 71 height 27
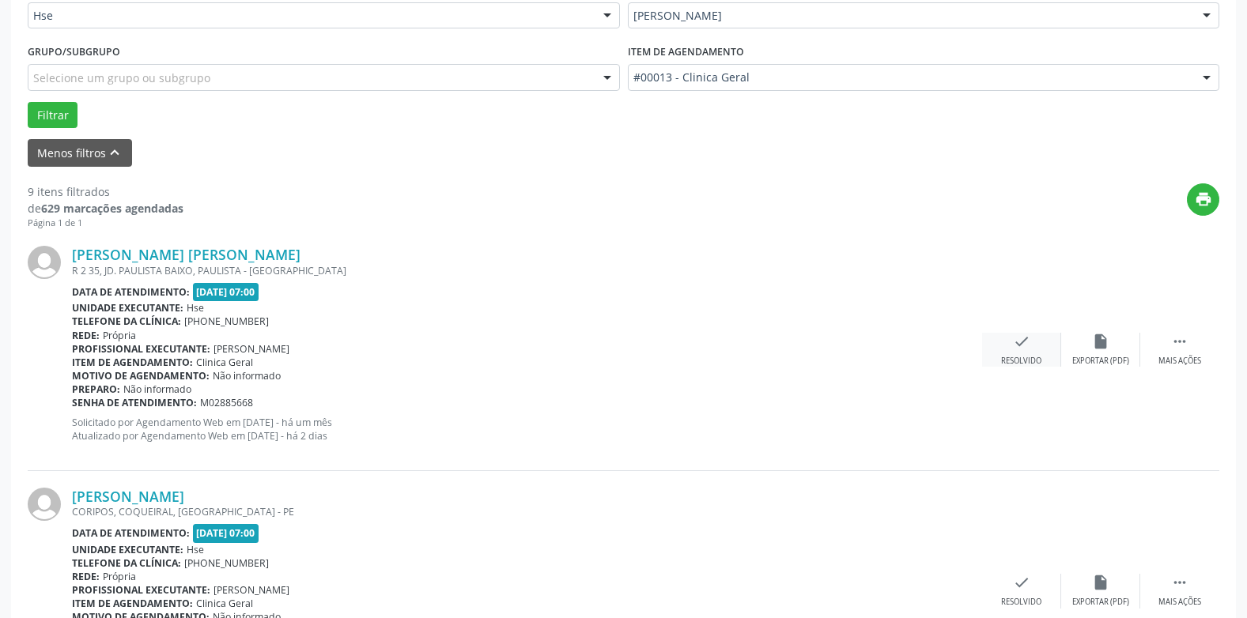
click at [1017, 341] on icon "check" at bounding box center [1021, 341] width 17 height 17
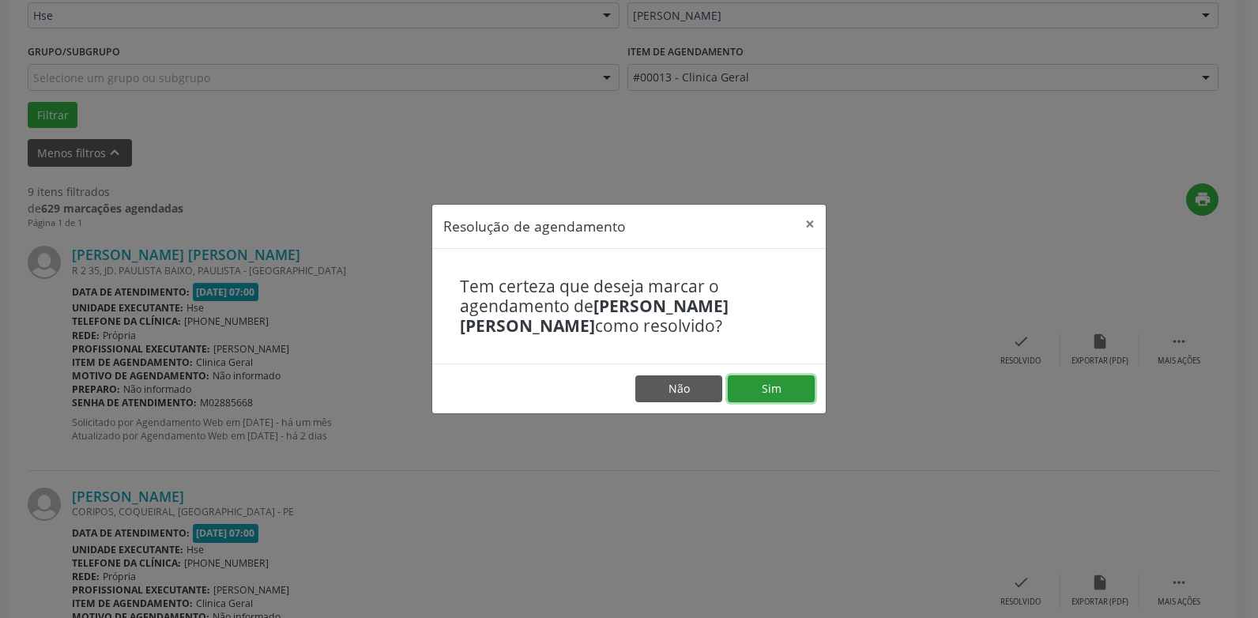
click at [791, 387] on button "Sim" at bounding box center [771, 388] width 87 height 27
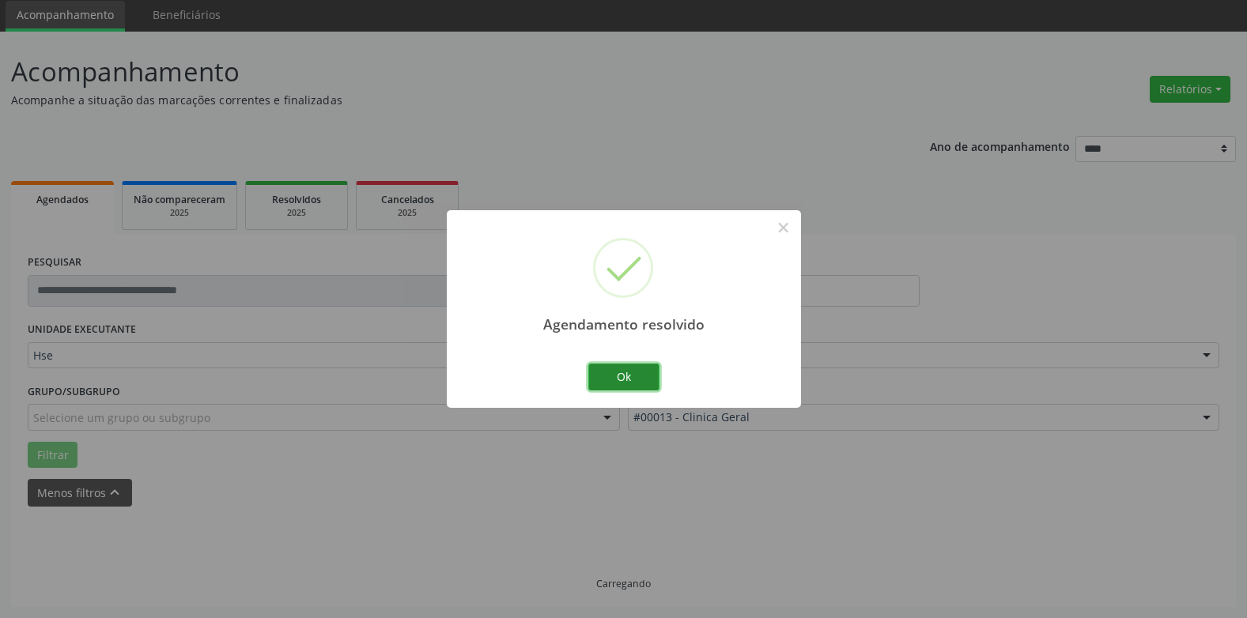
click at [613, 384] on button "Ok" at bounding box center [623, 377] width 71 height 27
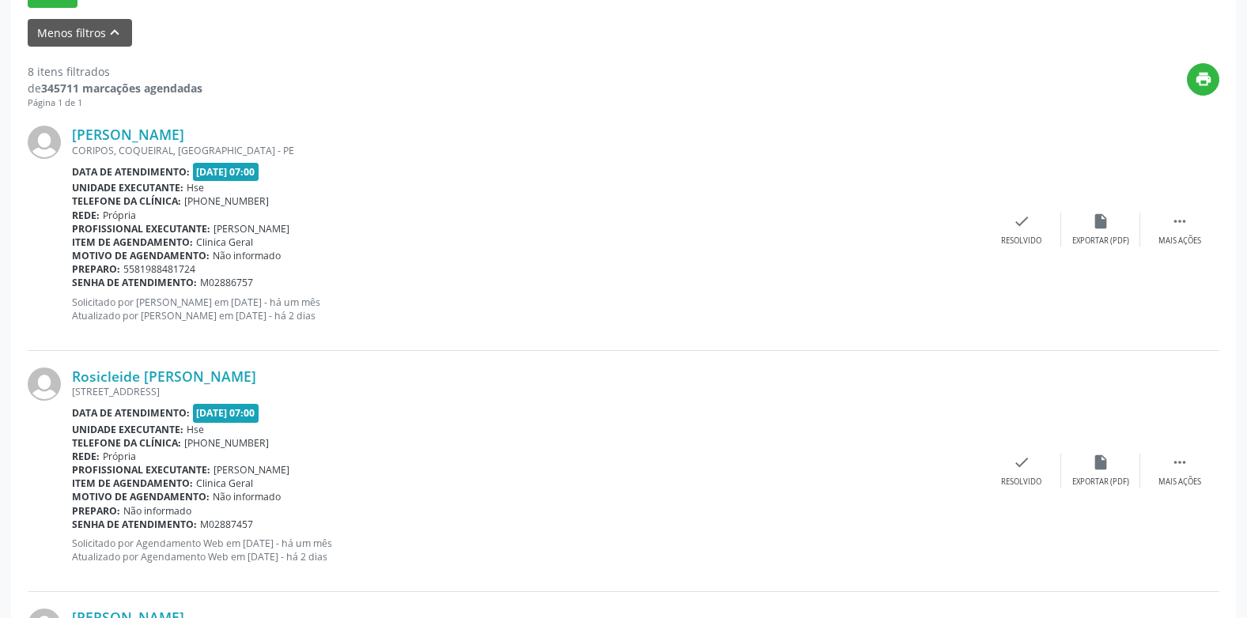
scroll to position [553, 0]
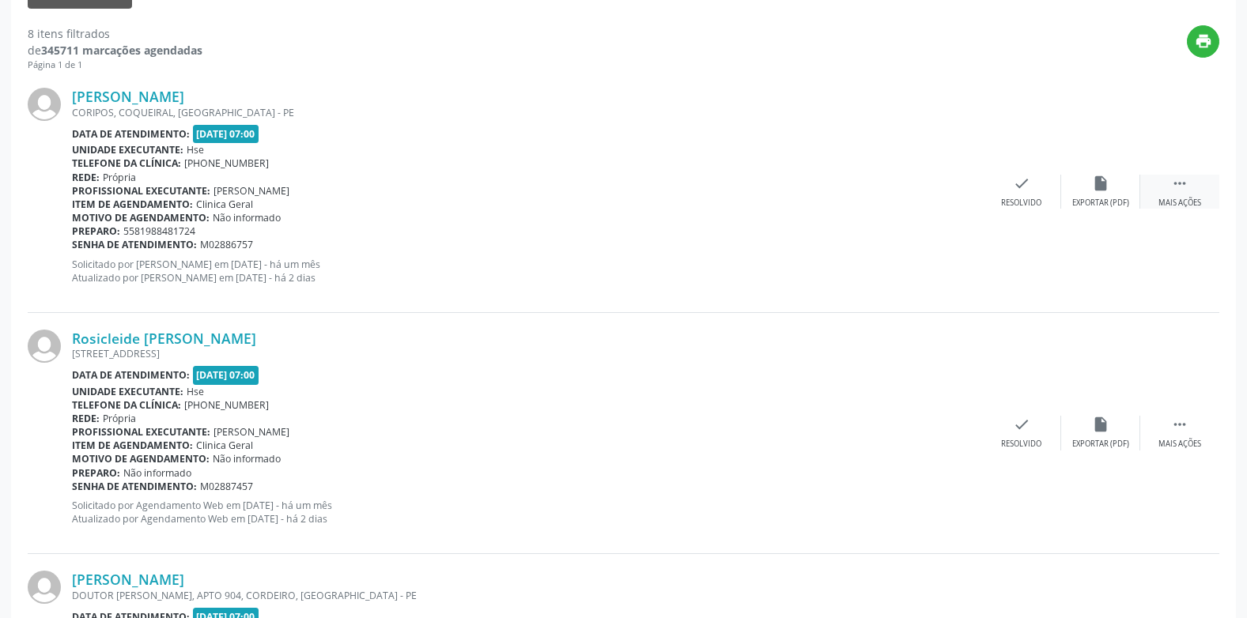
click at [1172, 187] on icon "" at bounding box center [1179, 183] width 17 height 17
click at [1089, 191] on div "alarm_off Não compareceu" at bounding box center [1100, 192] width 79 height 34
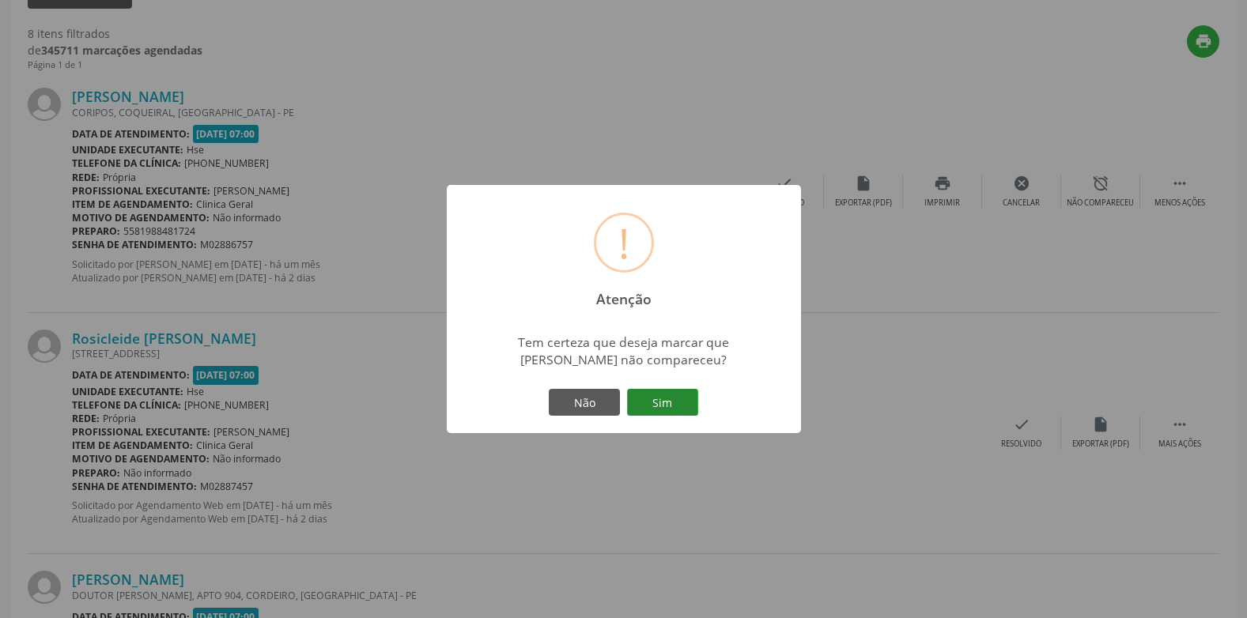
click at [658, 409] on button "Sim" at bounding box center [662, 402] width 71 height 27
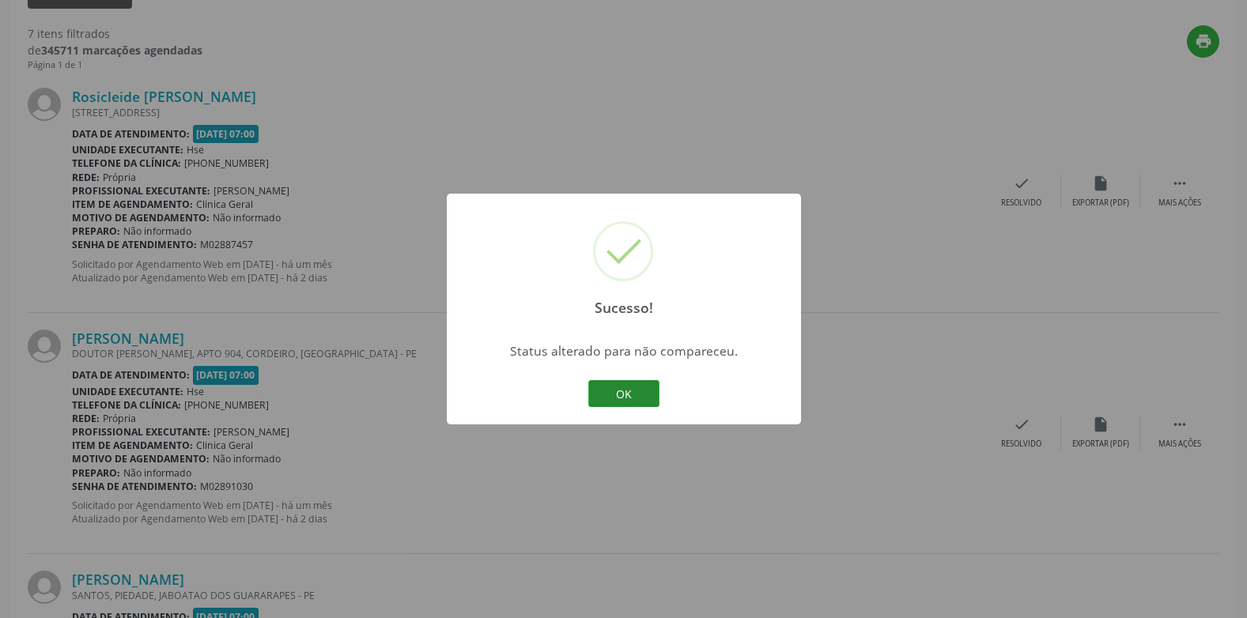
click at [612, 397] on button "OK" at bounding box center [623, 393] width 71 height 27
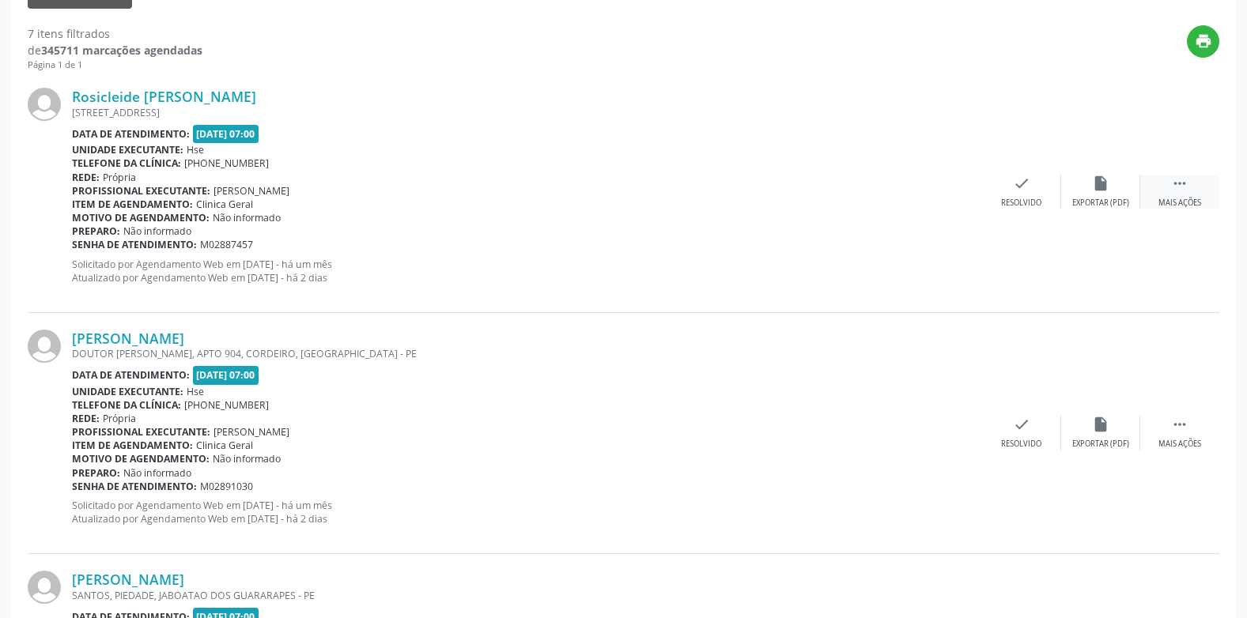
click at [1175, 184] on icon "" at bounding box center [1179, 183] width 17 height 17
click at [1109, 189] on div "alarm_off Não compareceu" at bounding box center [1100, 192] width 79 height 34
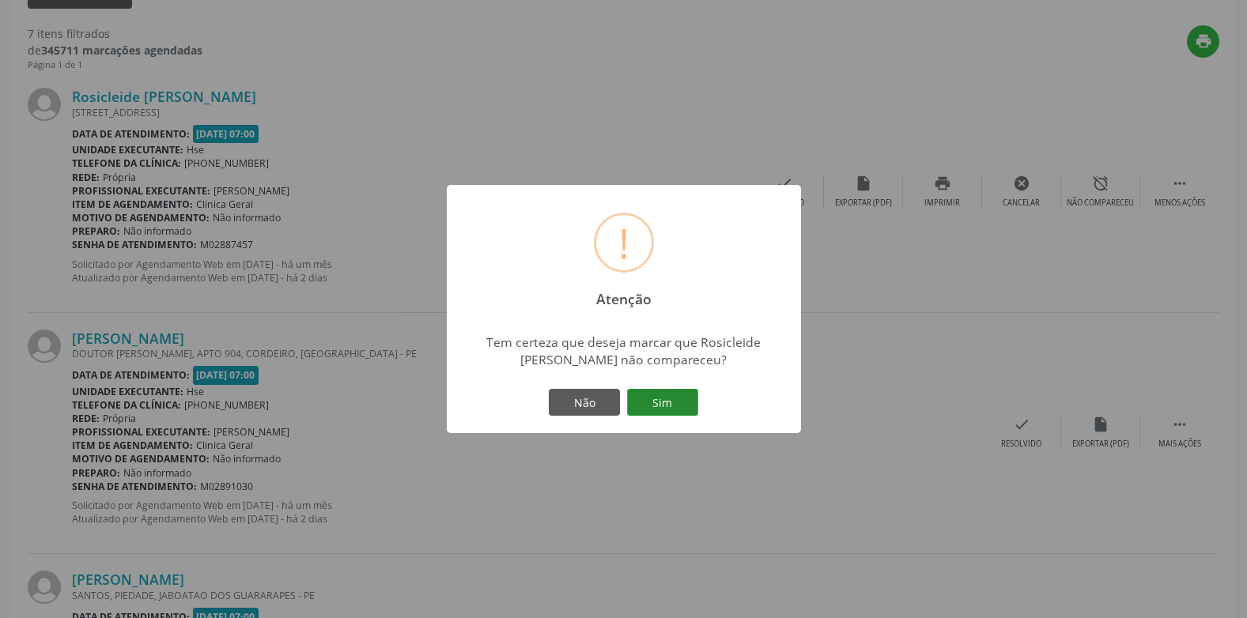
click at [674, 409] on button "Sim" at bounding box center [662, 402] width 71 height 27
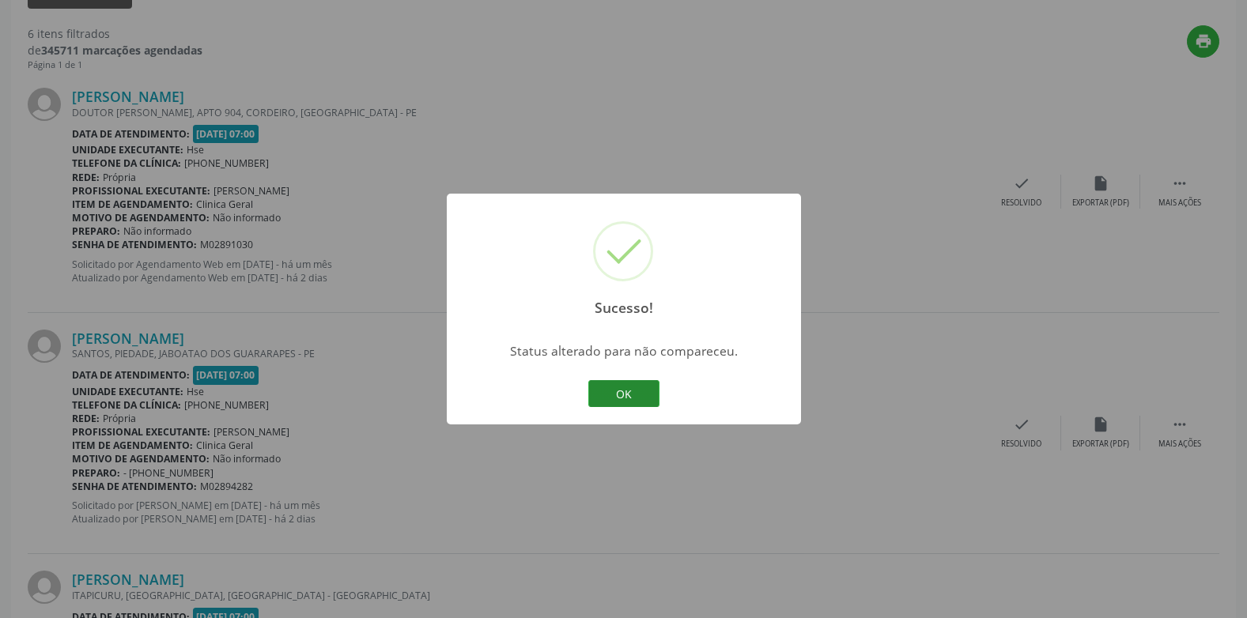
click at [644, 386] on button "OK" at bounding box center [623, 393] width 71 height 27
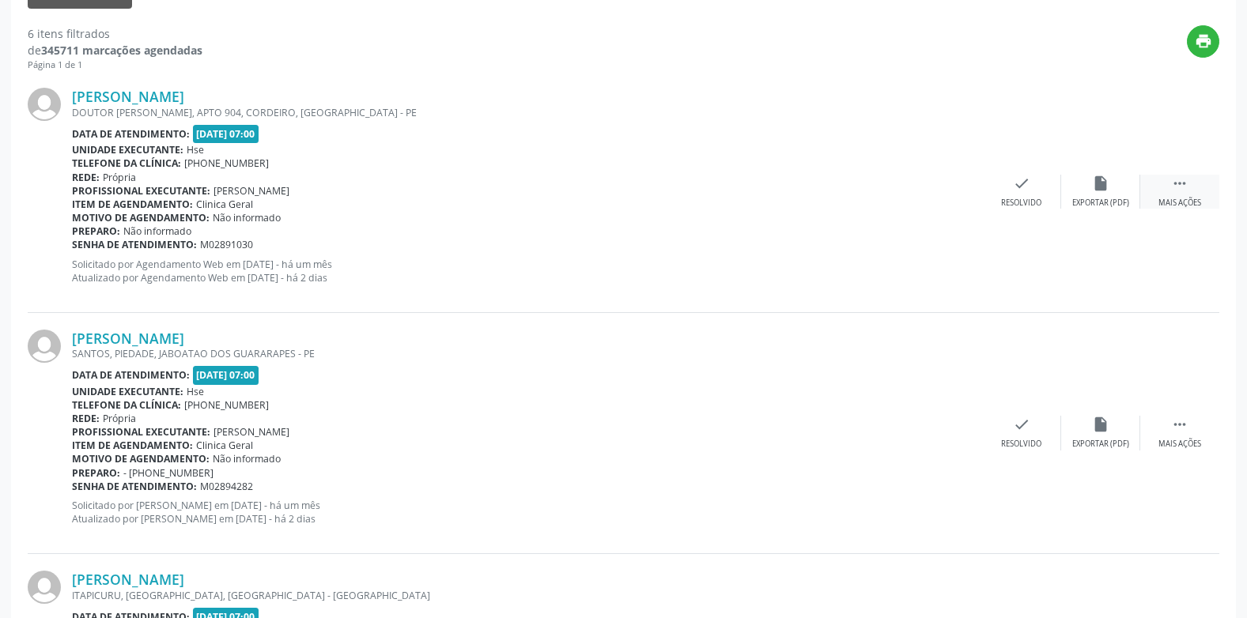
click at [1179, 179] on icon "" at bounding box center [1179, 183] width 17 height 17
click at [1096, 188] on icon "alarm_off" at bounding box center [1100, 183] width 17 height 17
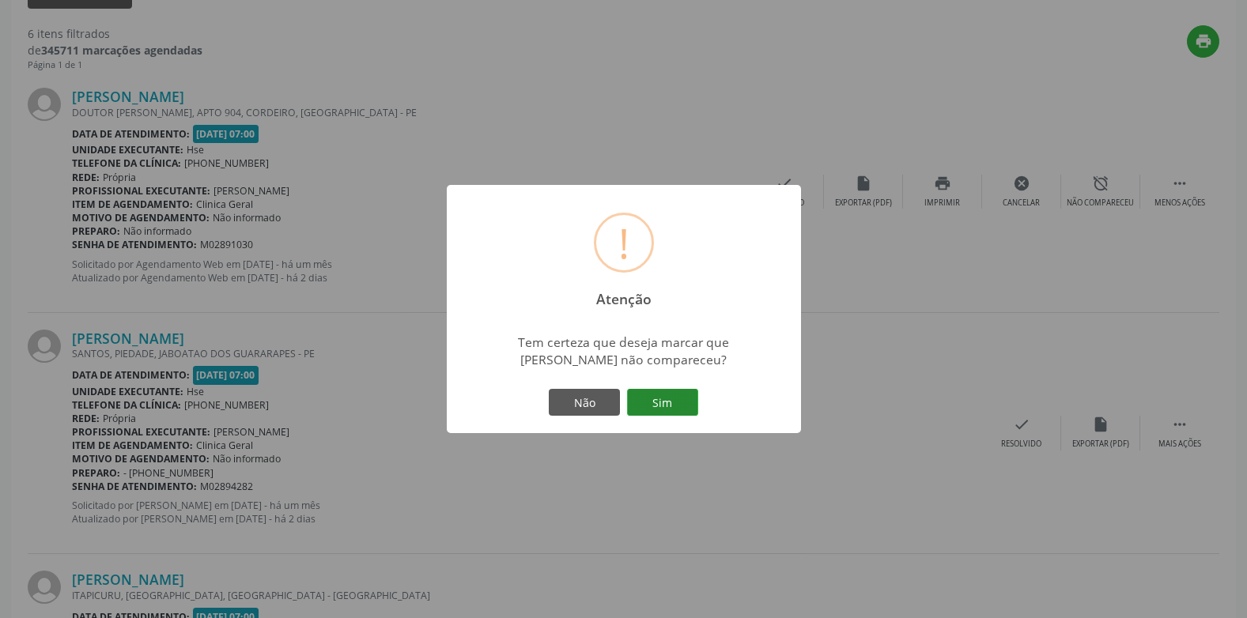
click at [653, 402] on button "Sim" at bounding box center [662, 402] width 71 height 27
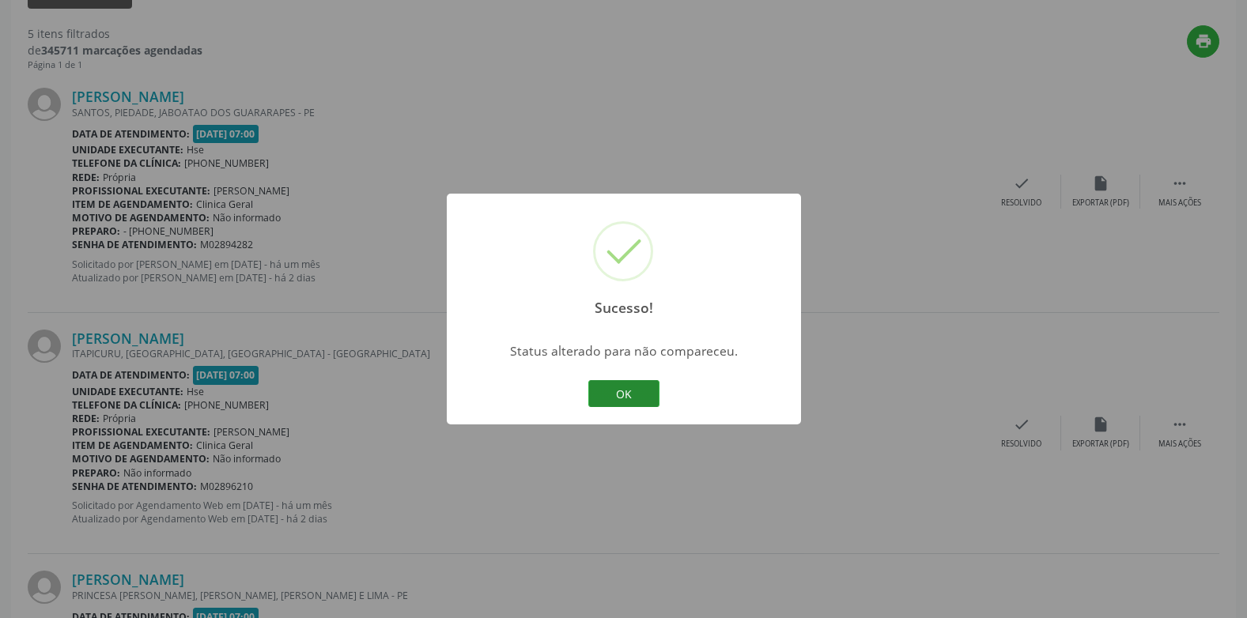
click at [619, 391] on button "OK" at bounding box center [623, 393] width 71 height 27
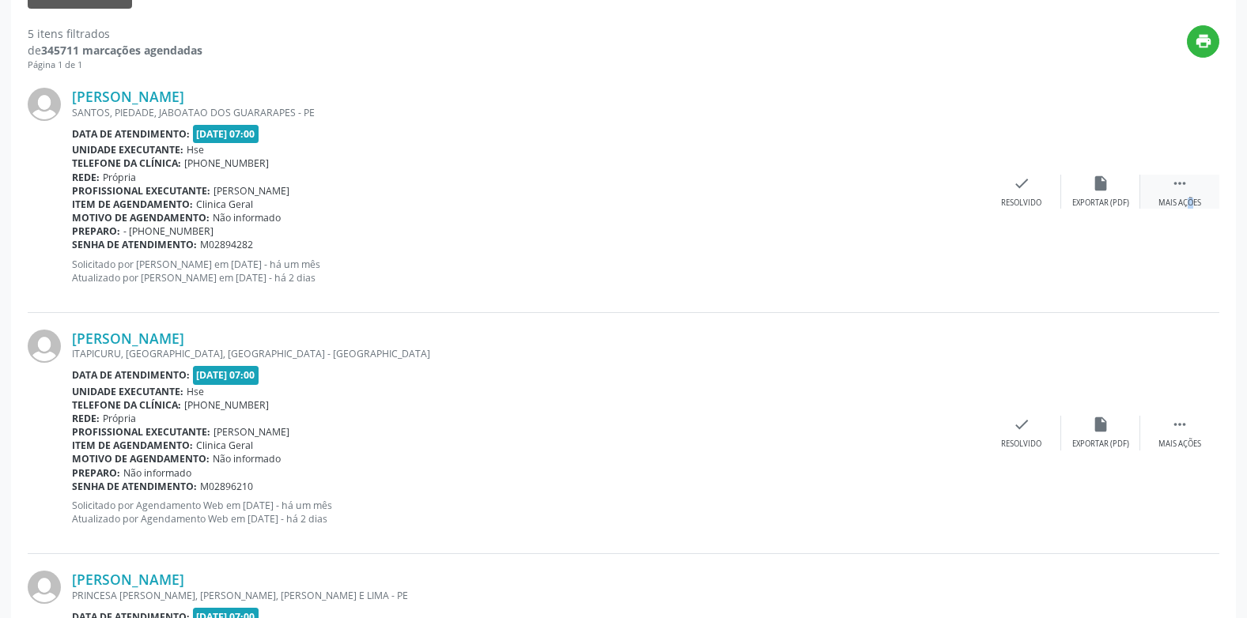
click at [1172, 195] on div " Mais ações" at bounding box center [1179, 192] width 79 height 34
click at [1086, 191] on div "alarm_off Não compareceu" at bounding box center [1100, 192] width 79 height 34
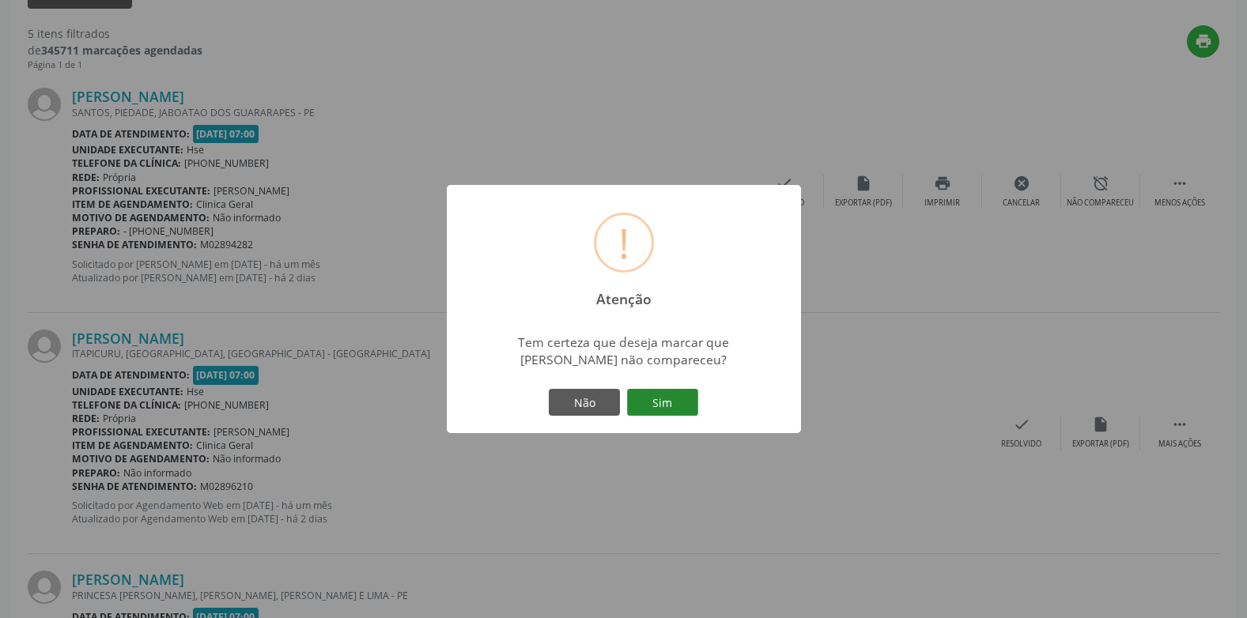
click at [658, 394] on button "Sim" at bounding box center [662, 402] width 71 height 27
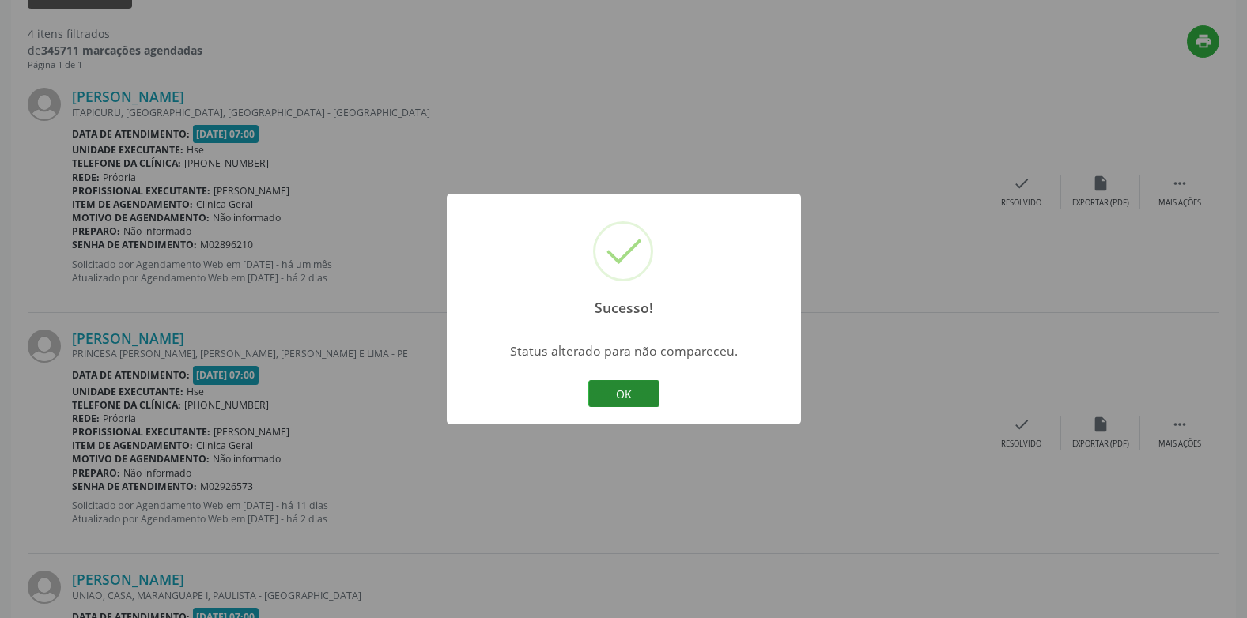
click at [624, 387] on button "OK" at bounding box center [623, 393] width 71 height 27
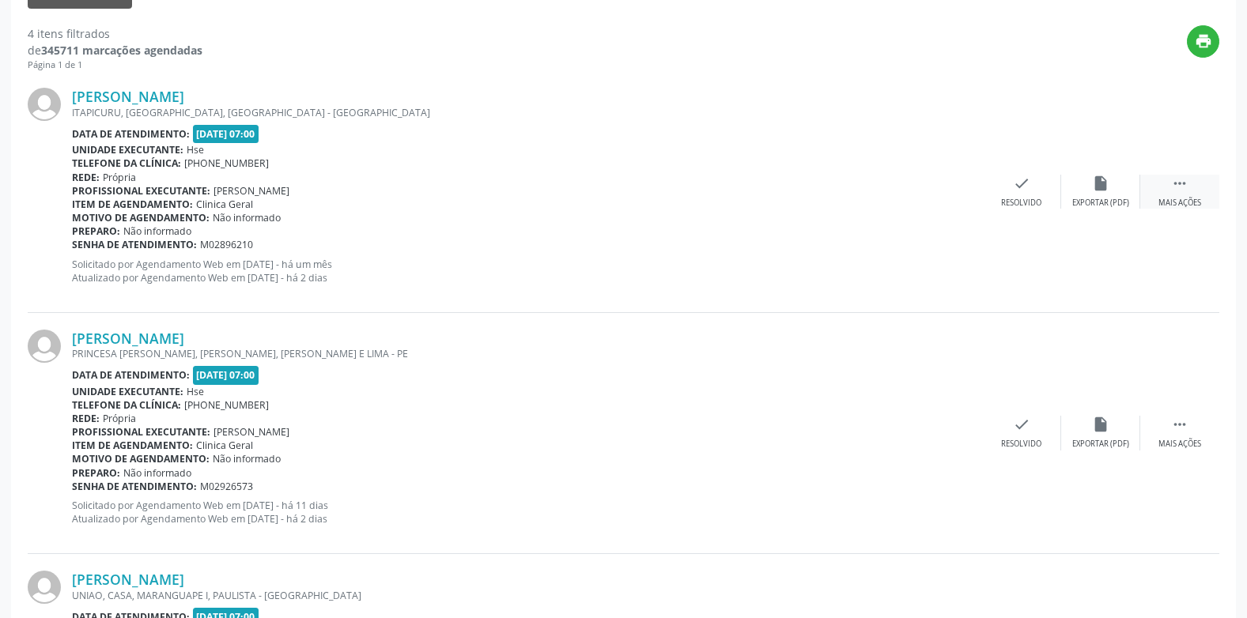
click at [1191, 191] on div " Mais ações" at bounding box center [1179, 192] width 79 height 34
click at [1089, 198] on div "Não compareceu" at bounding box center [1099, 203] width 67 height 11
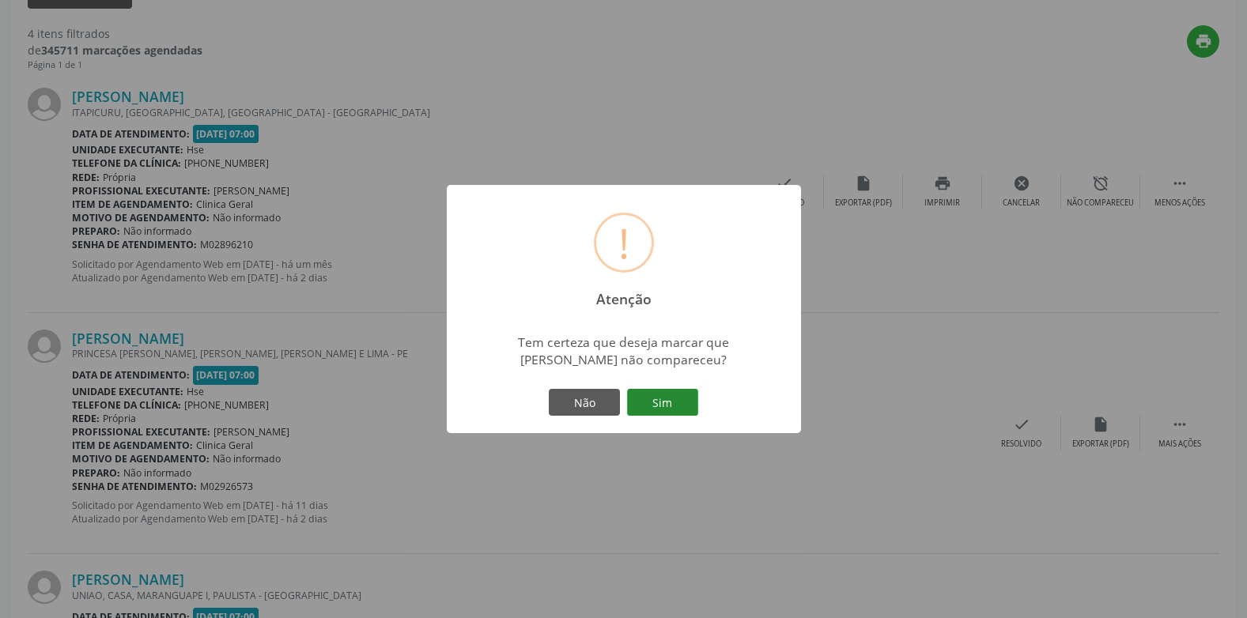
click at [662, 398] on button "Sim" at bounding box center [662, 402] width 71 height 27
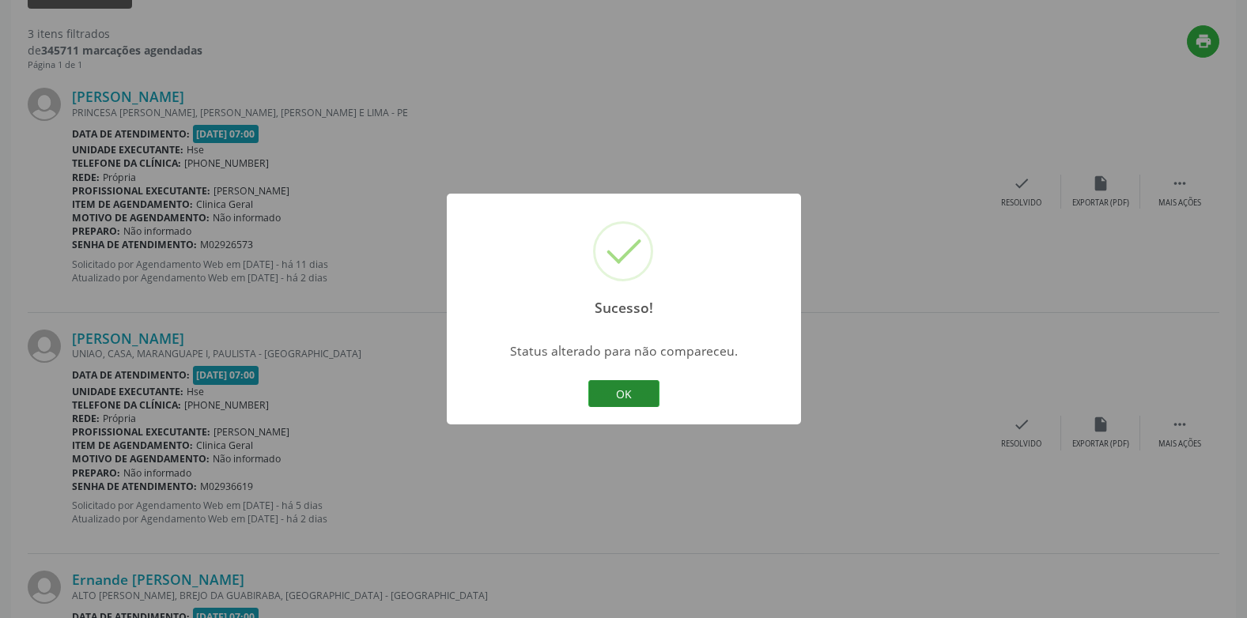
click at [645, 382] on button "OK" at bounding box center [623, 393] width 71 height 27
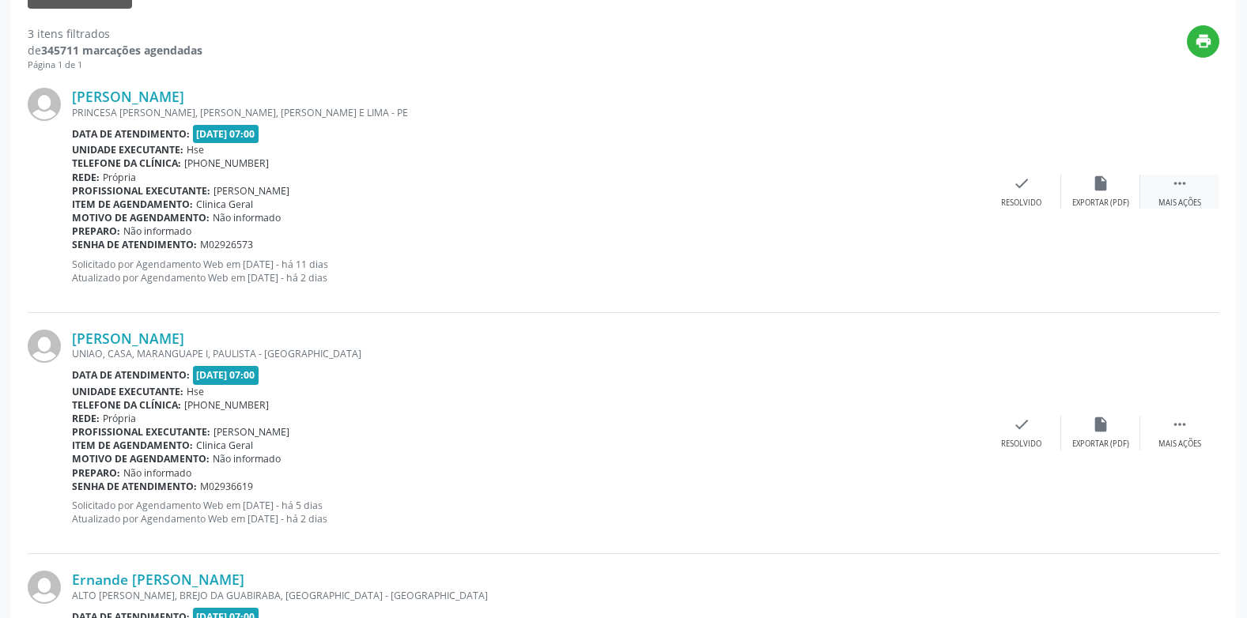
click at [1187, 189] on icon "" at bounding box center [1179, 183] width 17 height 17
click at [1103, 187] on icon "alarm_off" at bounding box center [1100, 183] width 17 height 17
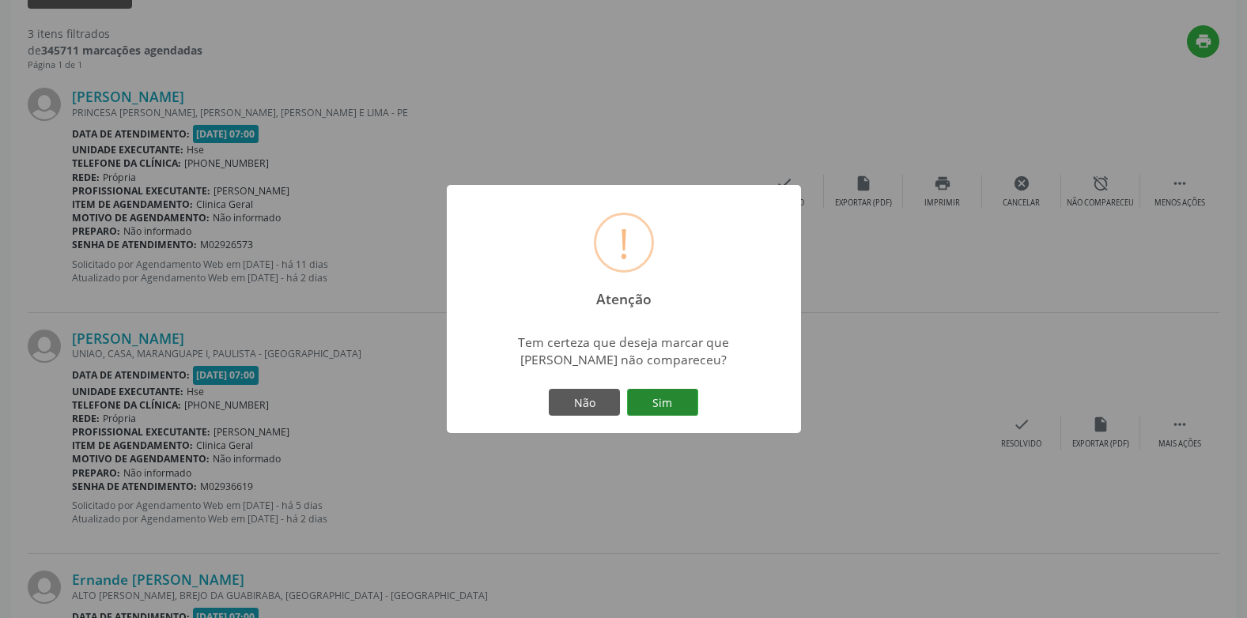
click at [677, 392] on button "Sim" at bounding box center [662, 402] width 71 height 27
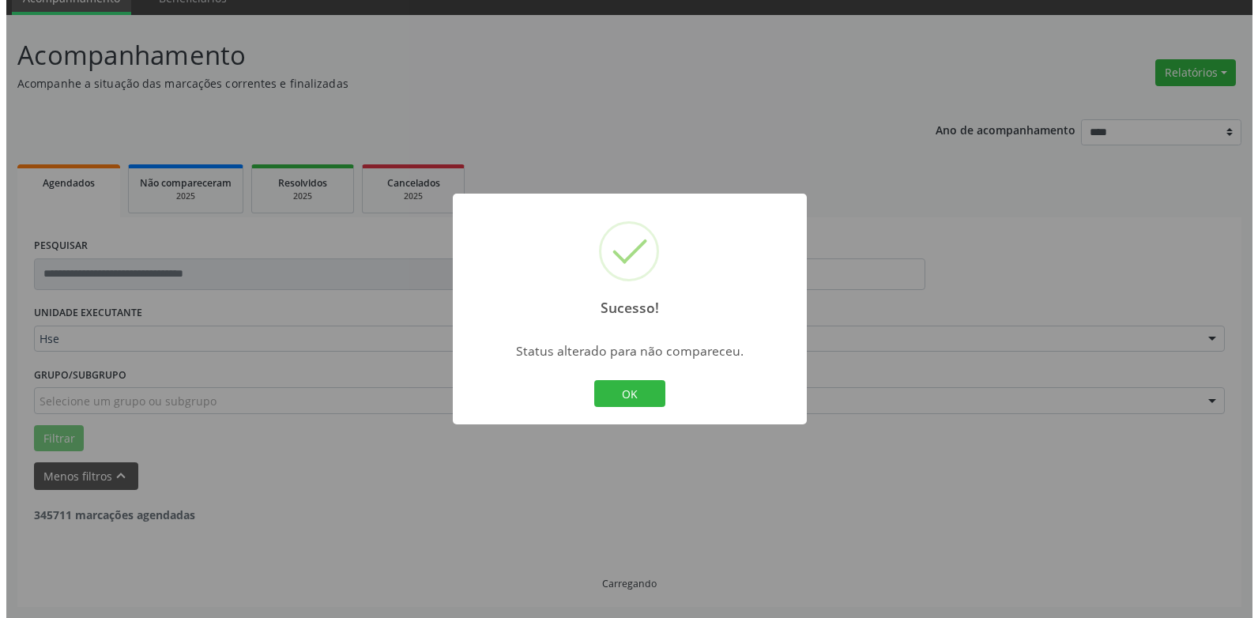
scroll to position [516, 0]
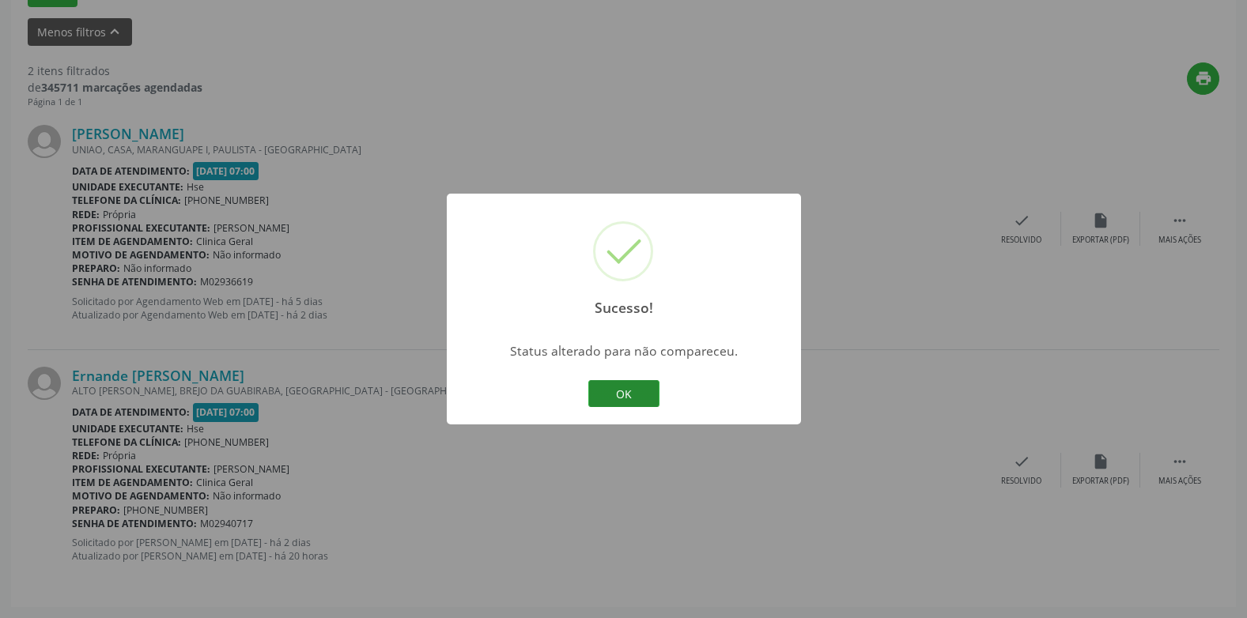
click at [636, 391] on button "OK" at bounding box center [623, 393] width 71 height 27
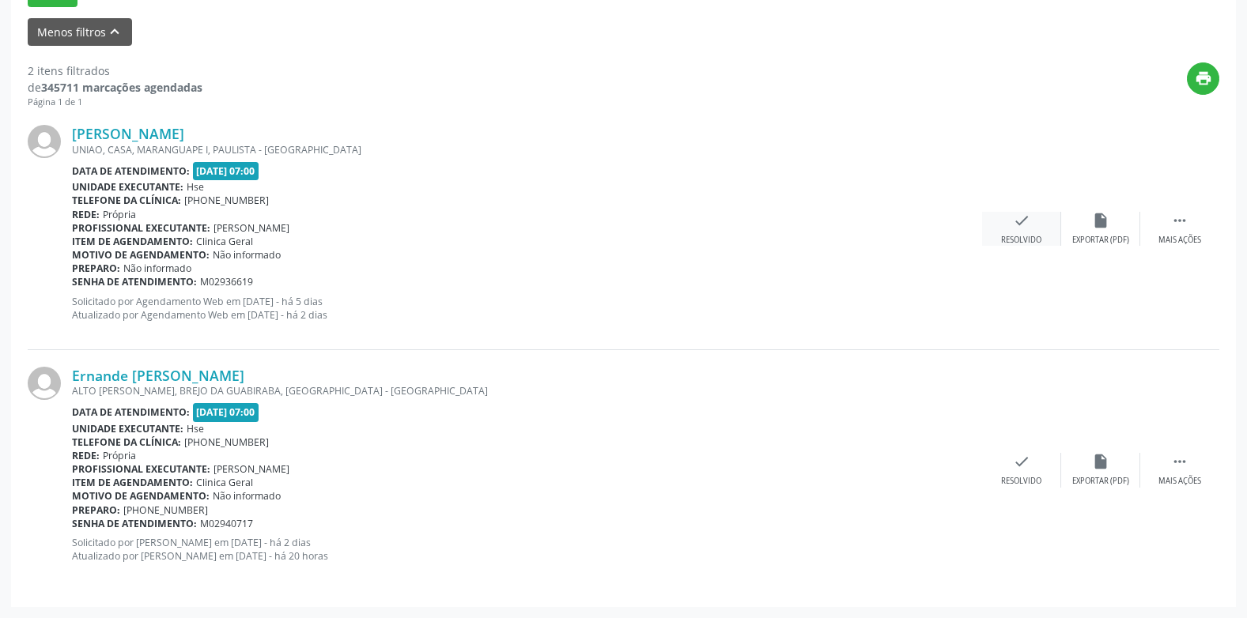
click at [1013, 244] on div "Resolvido" at bounding box center [1021, 240] width 40 height 11
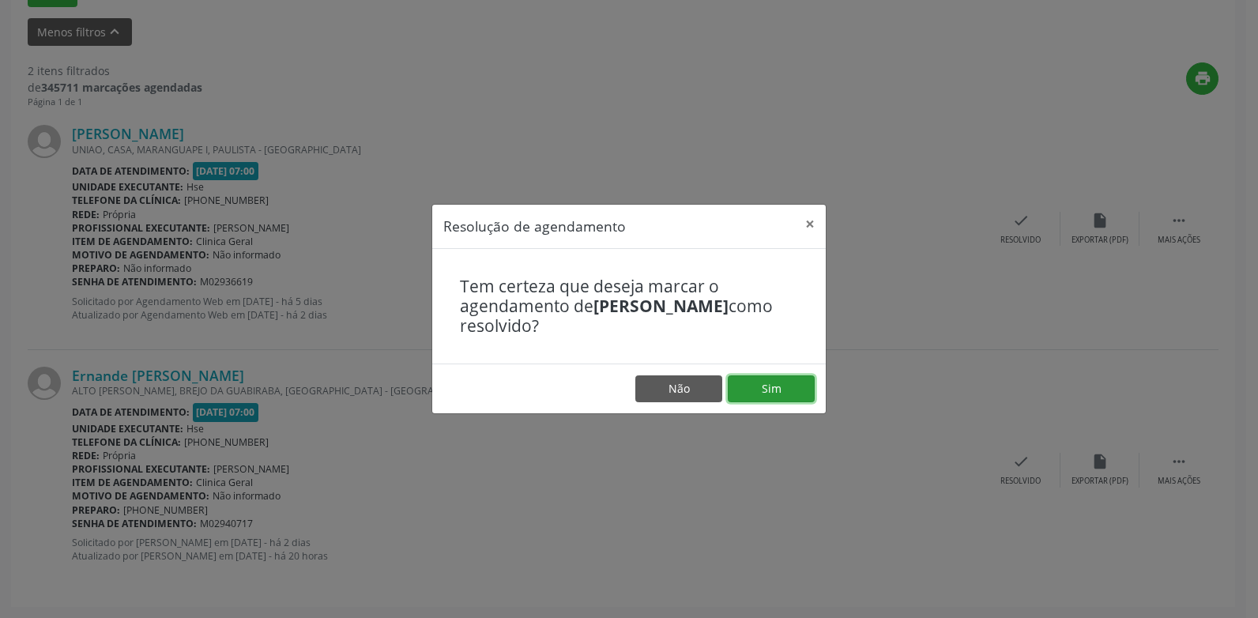
click at [758, 391] on button "Sim" at bounding box center [771, 388] width 87 height 27
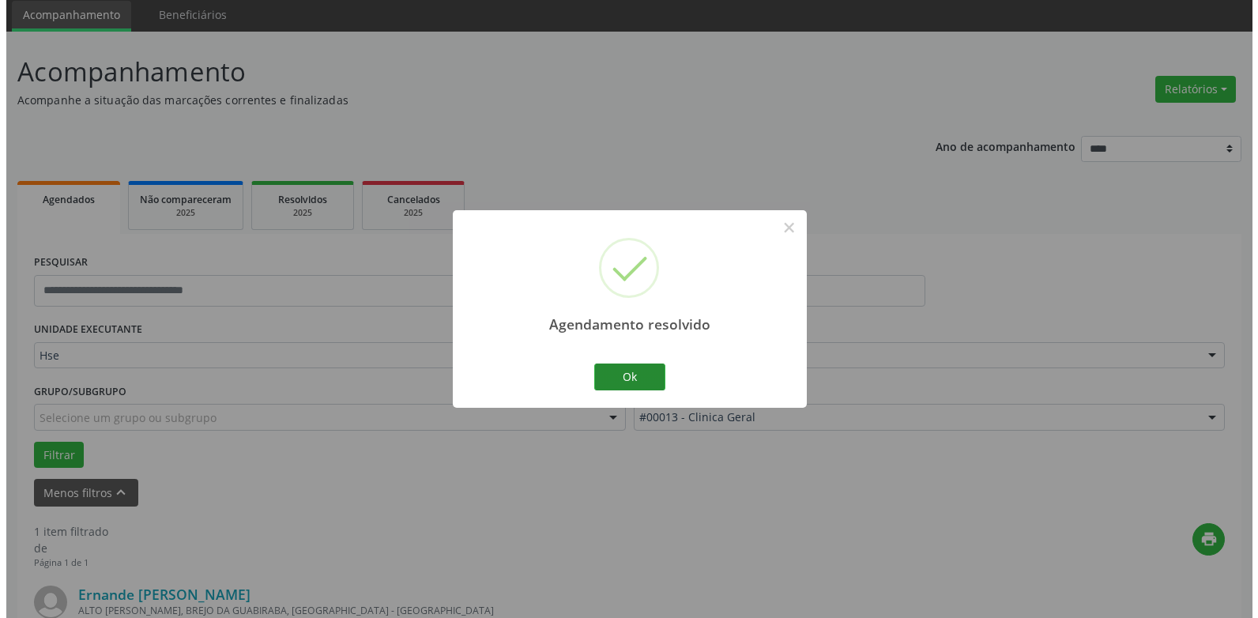
scroll to position [275, 0]
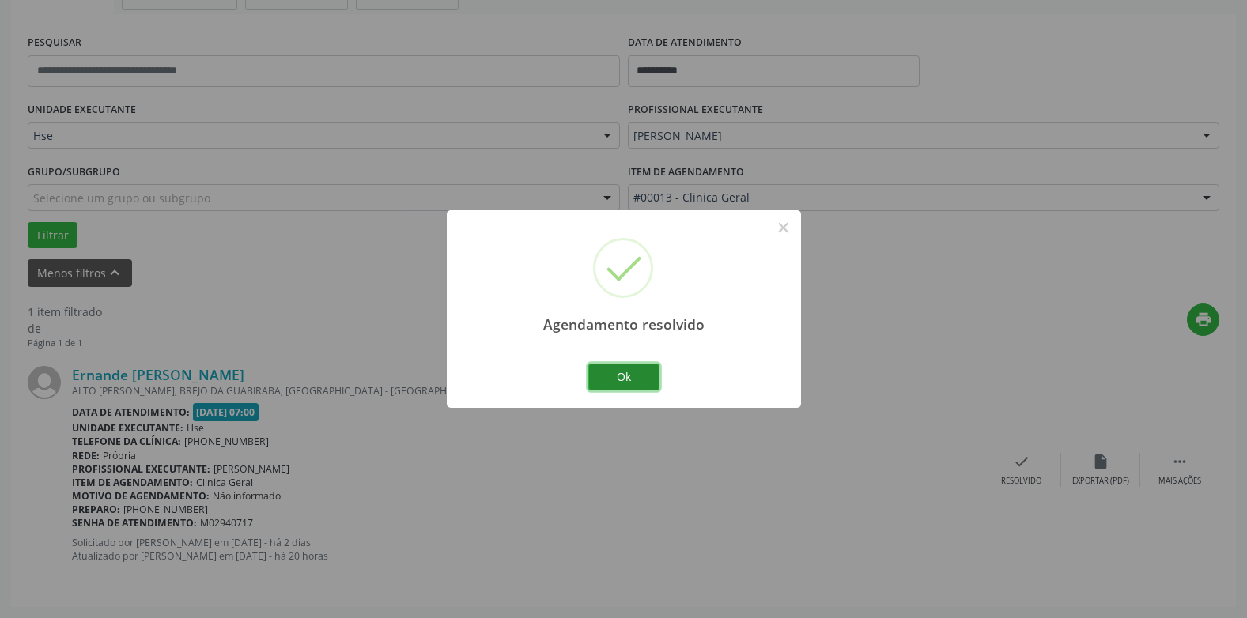
click at [635, 379] on button "Ok" at bounding box center [623, 377] width 71 height 27
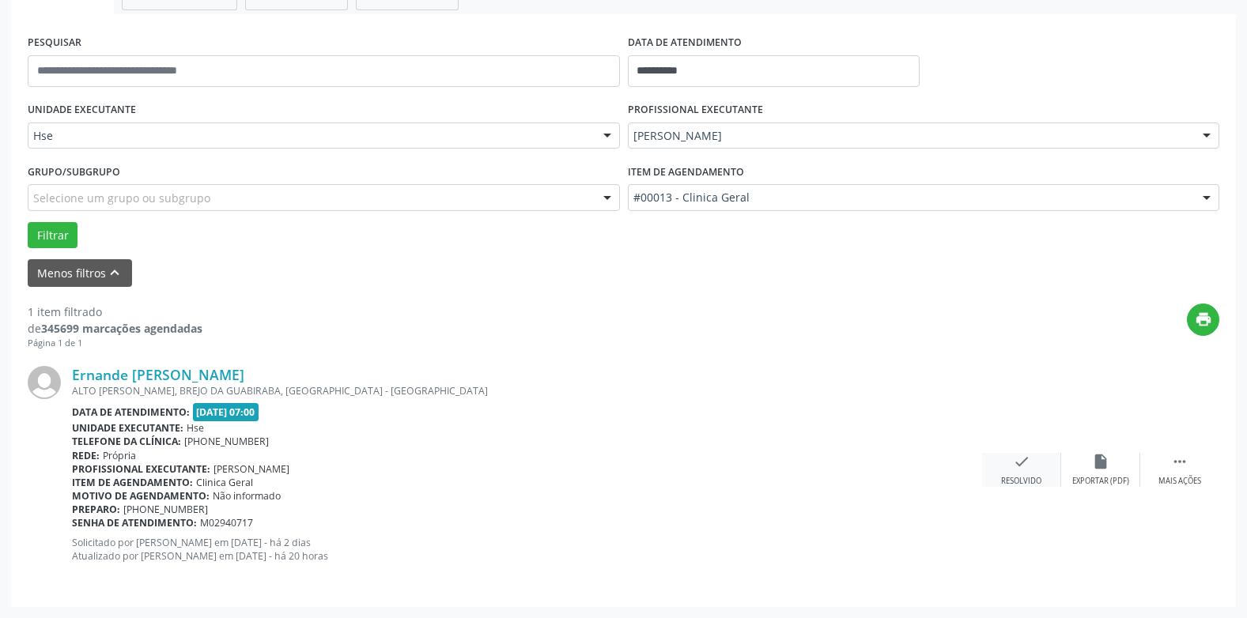
click at [1008, 477] on div "Resolvido" at bounding box center [1021, 481] width 40 height 11
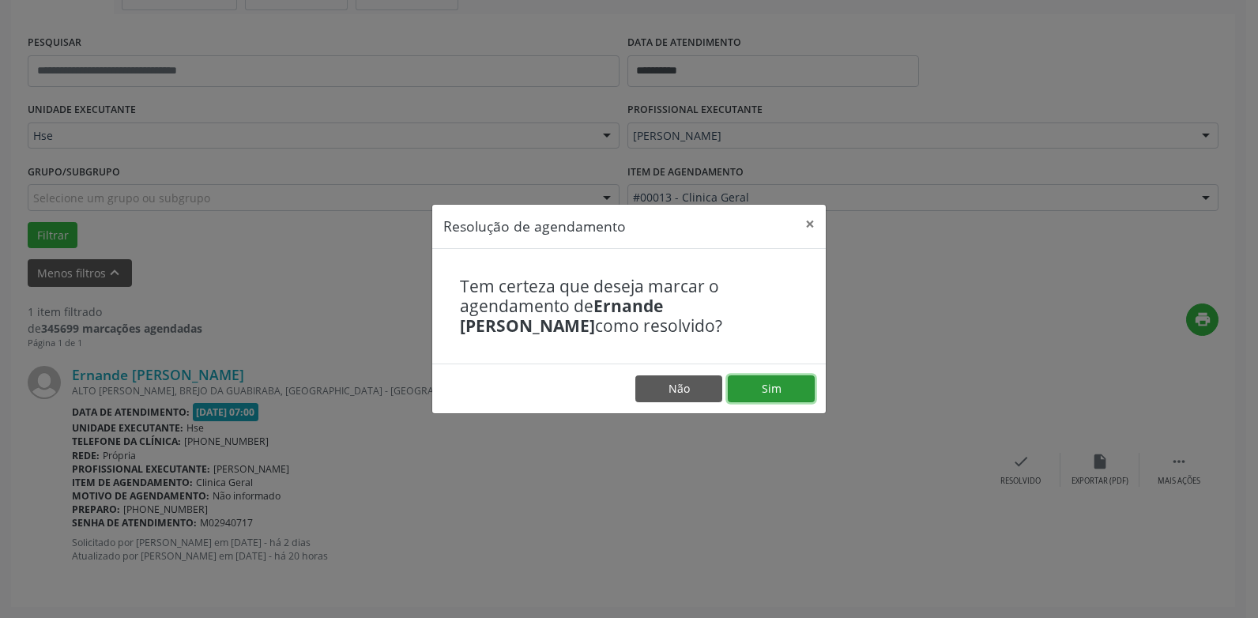
click at [779, 384] on button "Sim" at bounding box center [771, 388] width 87 height 27
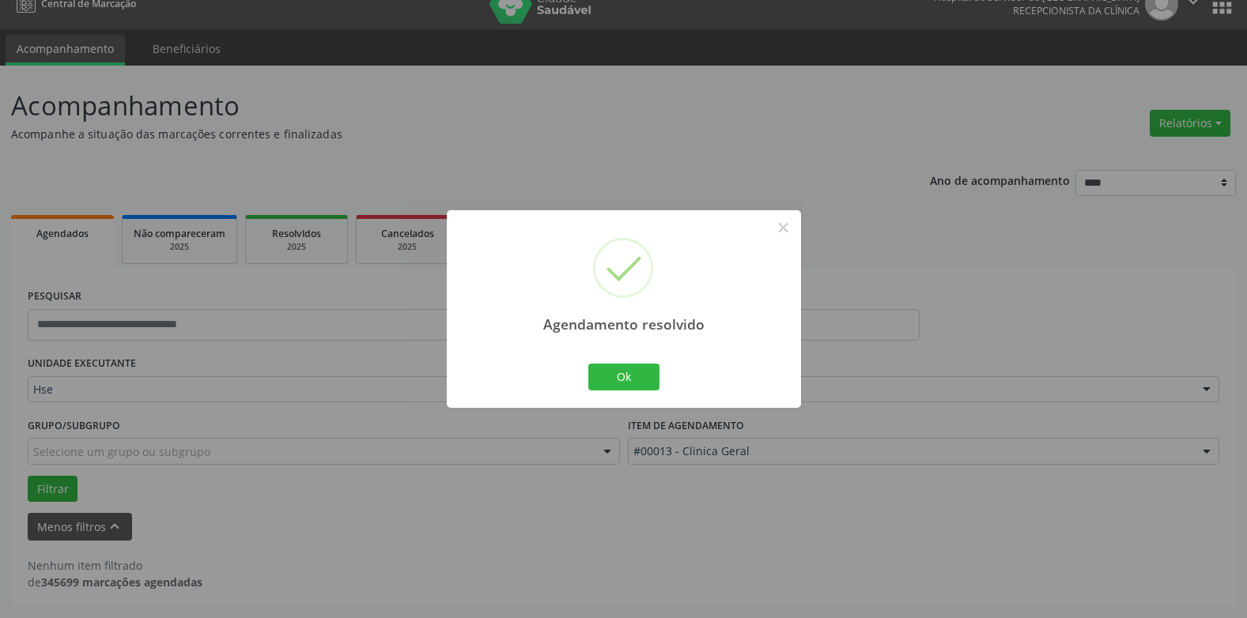
scroll to position [21, 0]
click at [643, 381] on button "Ok" at bounding box center [623, 377] width 71 height 27
